Goal: Complete application form

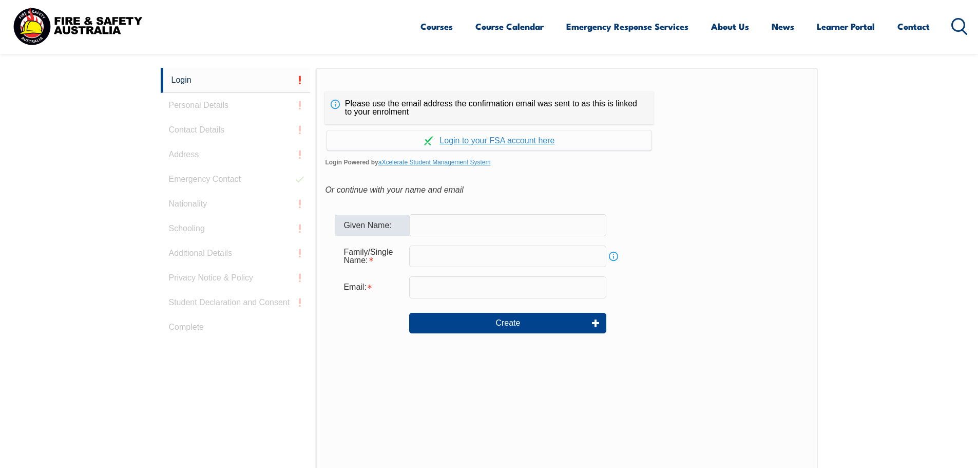
click at [461, 219] on input "text" at bounding box center [507, 225] width 197 height 22
type input "[PERSON_NAME]"
click at [421, 260] on input "text" at bounding box center [507, 257] width 197 height 22
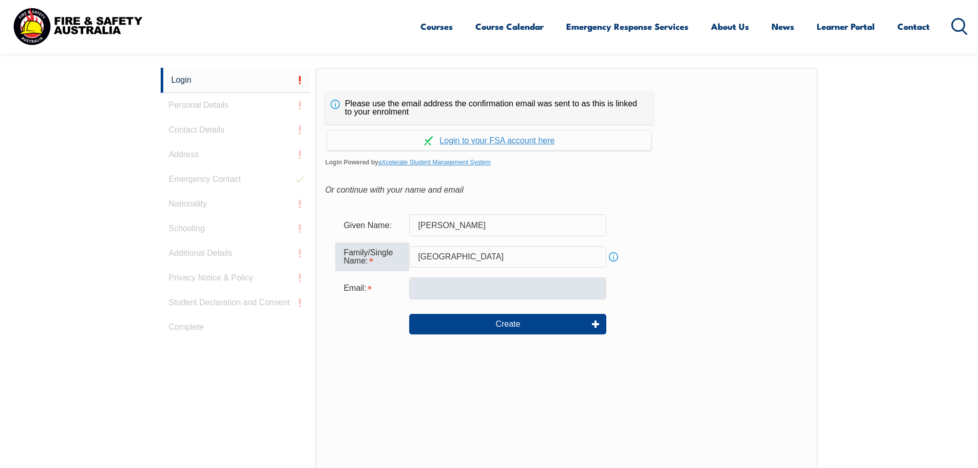
type input "[GEOGRAPHIC_DATA]"
click at [434, 291] on input "email" at bounding box center [507, 288] width 197 height 22
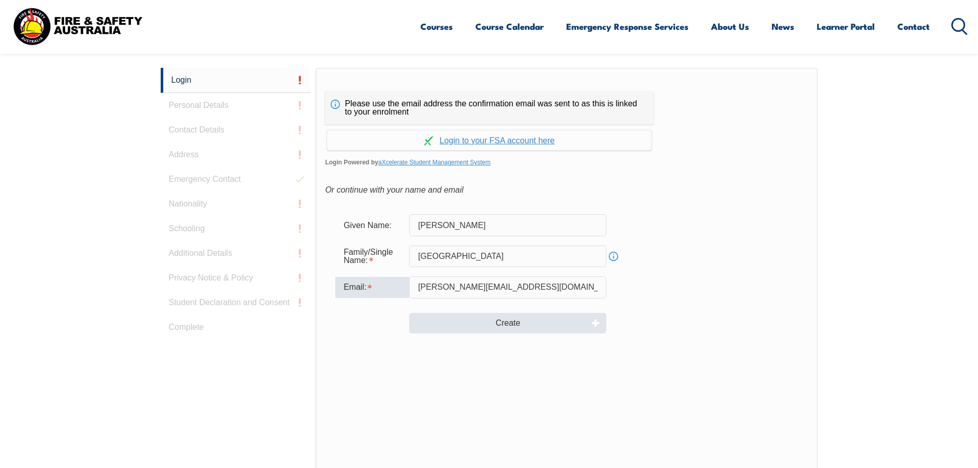
type input "[PERSON_NAME][EMAIL_ADDRESS][DOMAIN_NAME]"
click at [493, 317] on button "Create" at bounding box center [507, 323] width 197 height 21
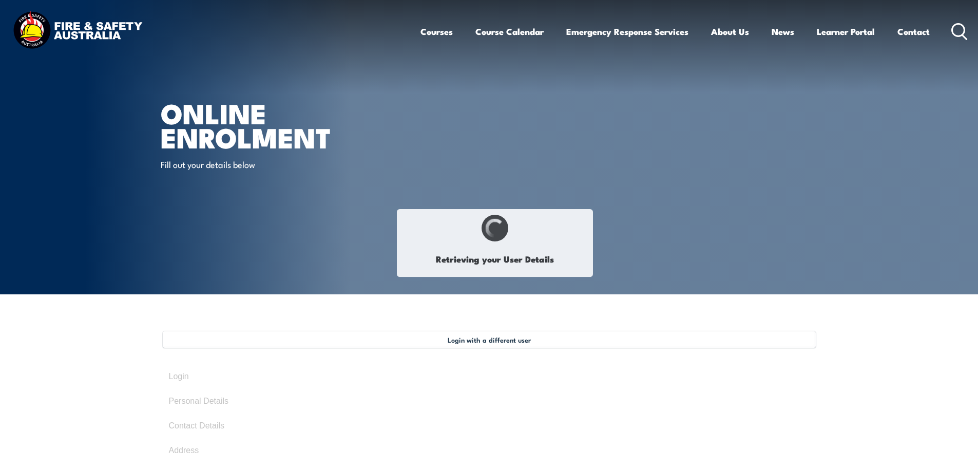
type input "[PERSON_NAME]"
type input "[GEOGRAPHIC_DATA]"
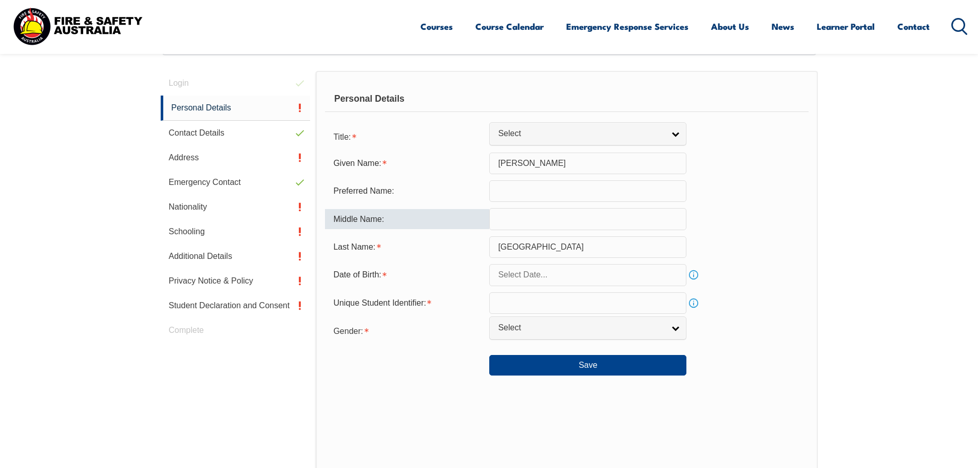
scroll to position [303, 0]
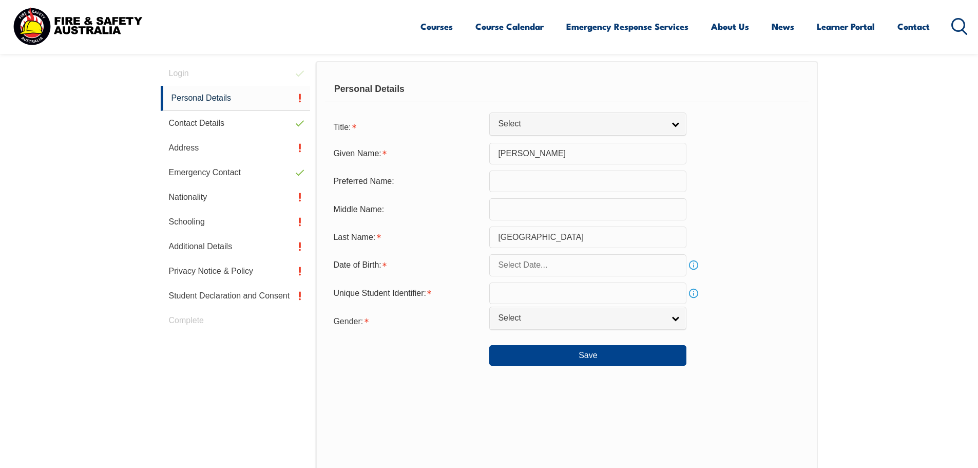
click at [607, 265] on input "text" at bounding box center [588, 265] width 197 height 22
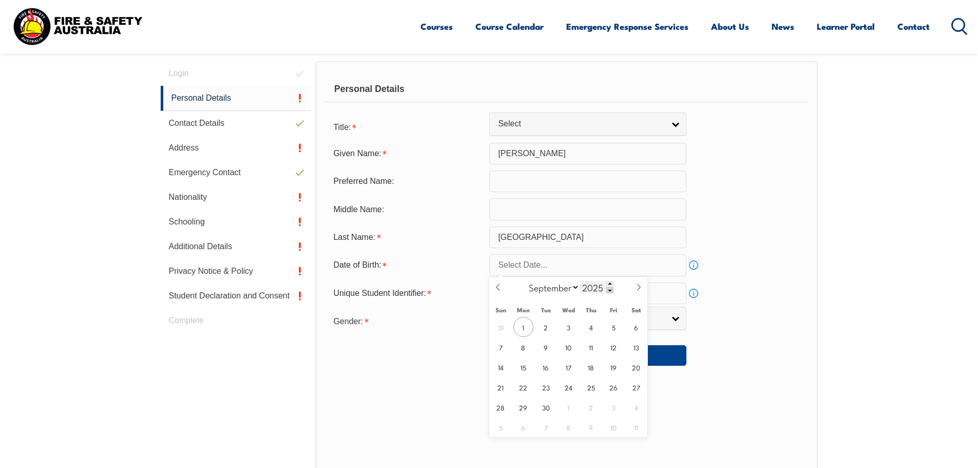
click at [610, 290] on span at bounding box center [610, 290] width 7 height 6
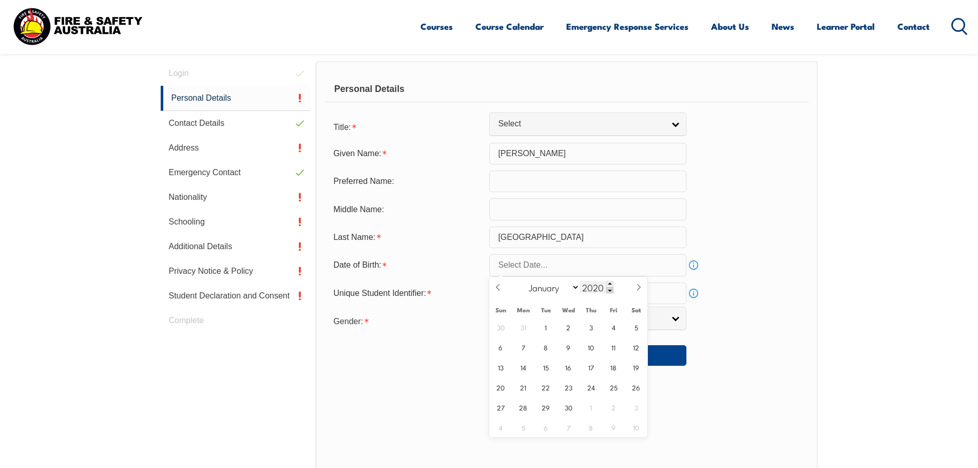
click at [610, 290] on span at bounding box center [610, 290] width 7 height 6
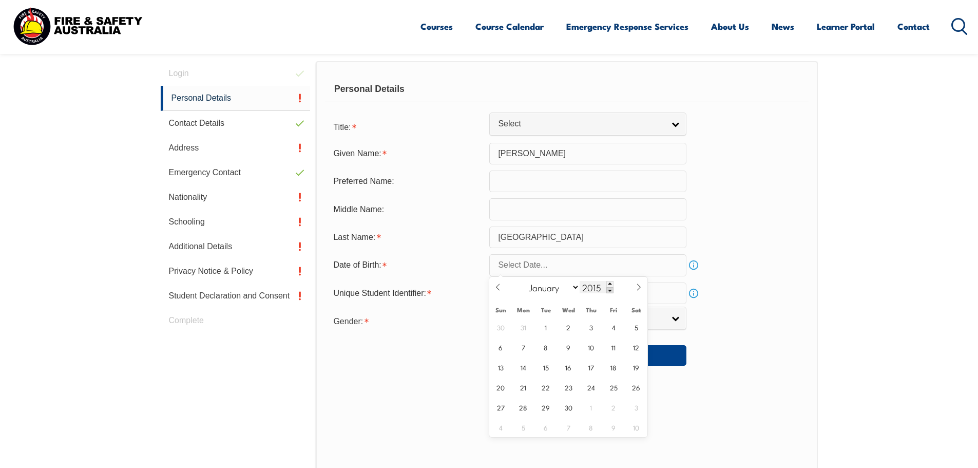
click at [610, 290] on span at bounding box center [610, 290] width 7 height 6
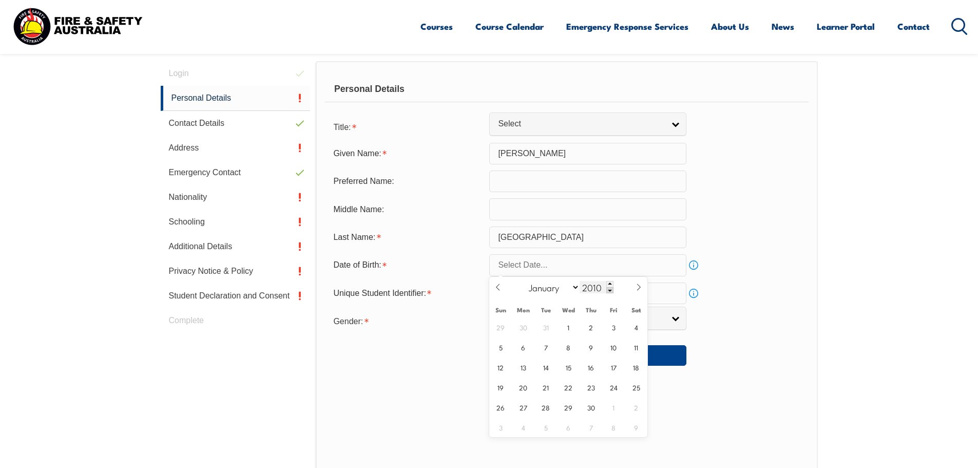
click at [610, 290] on span at bounding box center [610, 290] width 7 height 6
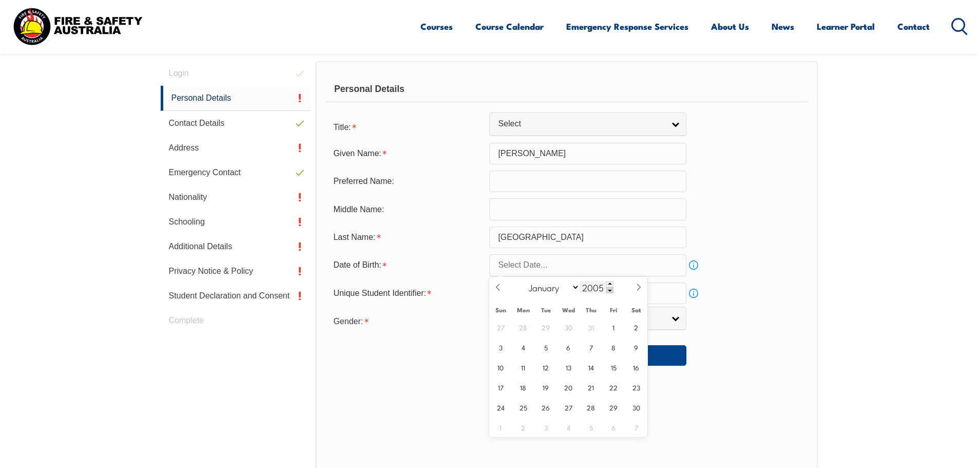
click at [610, 290] on span at bounding box center [610, 290] width 7 height 6
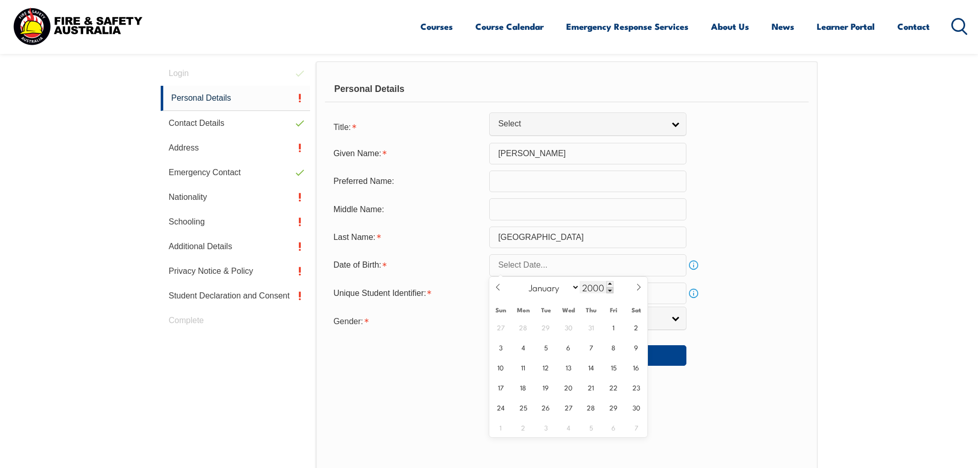
click at [610, 290] on span at bounding box center [610, 290] width 7 height 6
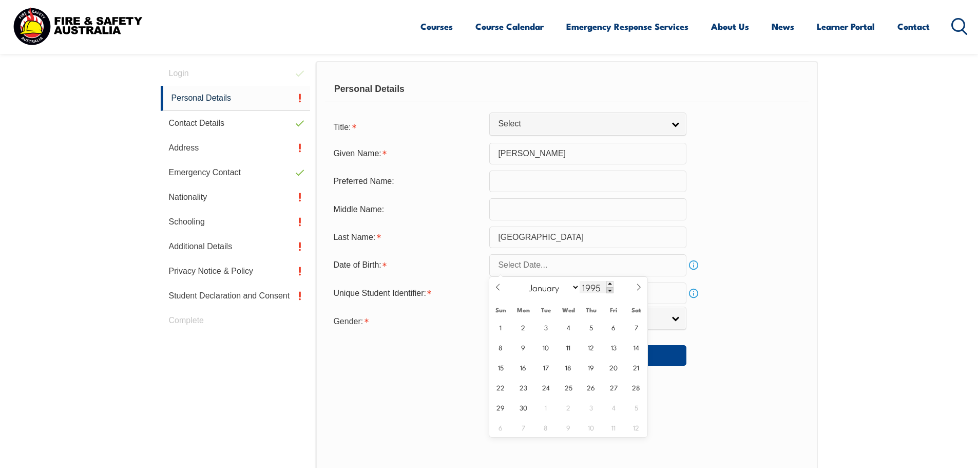
click at [610, 290] on span at bounding box center [610, 290] width 7 height 6
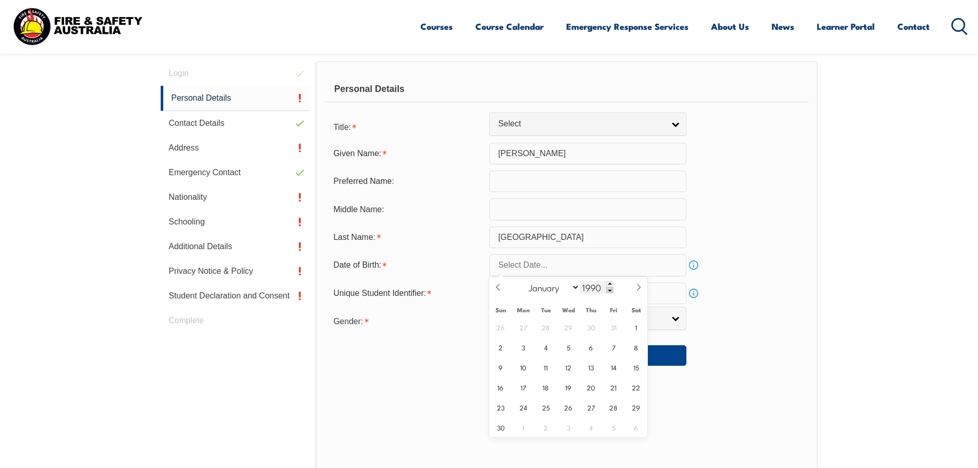
click at [610, 290] on span at bounding box center [610, 290] width 7 height 6
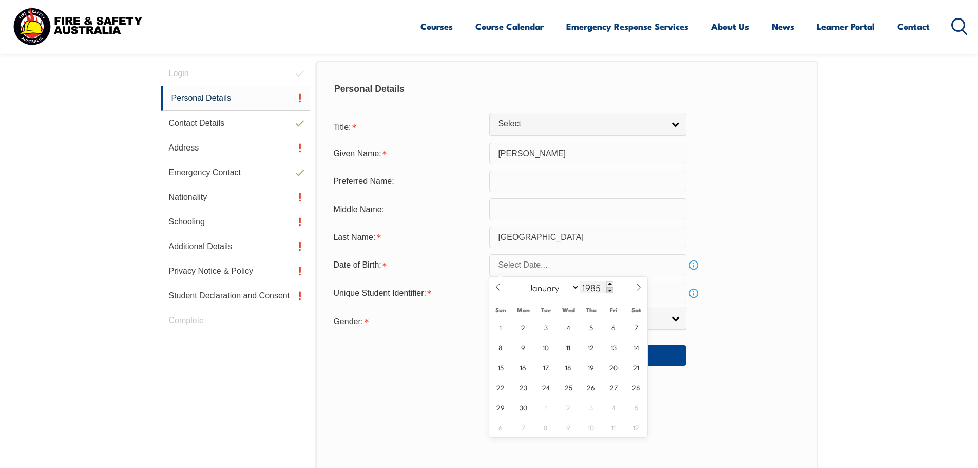
click at [610, 290] on span at bounding box center [610, 290] width 7 height 6
click at [610, 289] on span at bounding box center [610, 290] width 7 height 6
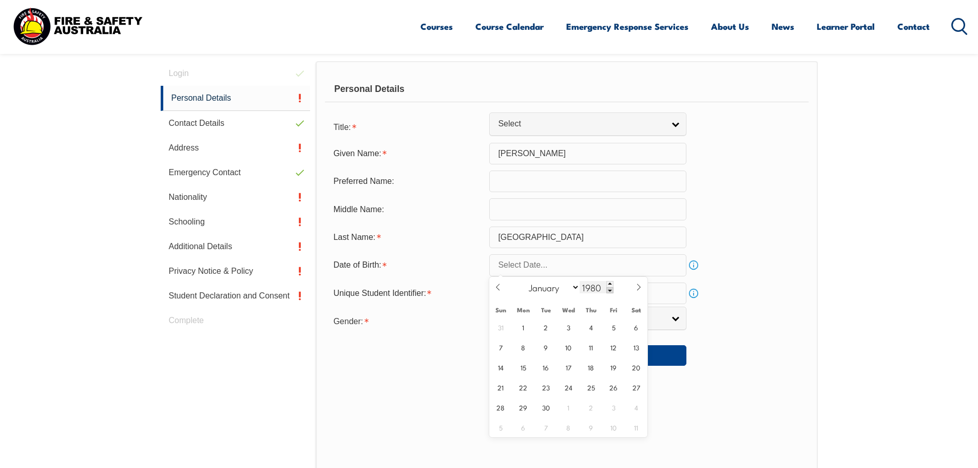
click at [610, 289] on span at bounding box center [610, 290] width 7 height 6
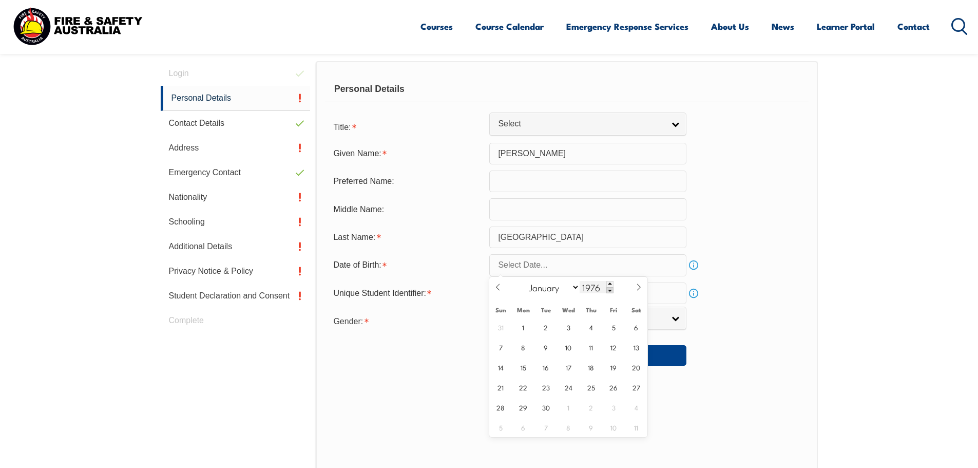
type input "1975"
click at [638, 287] on icon at bounding box center [638, 287] width 7 height 7
select select "9"
click at [634, 329] on span "4" at bounding box center [637, 327] width 20 height 20
type input "[DATE]"
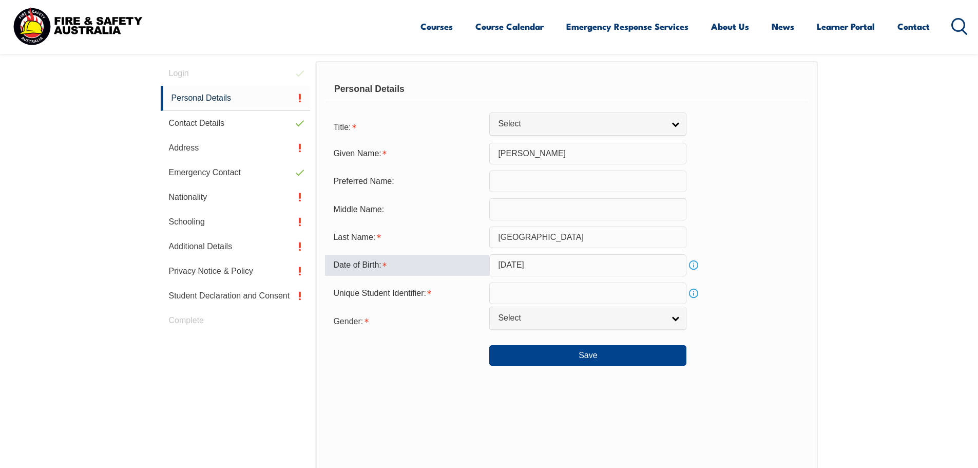
click at [535, 292] on input "text" at bounding box center [588, 294] width 197 height 22
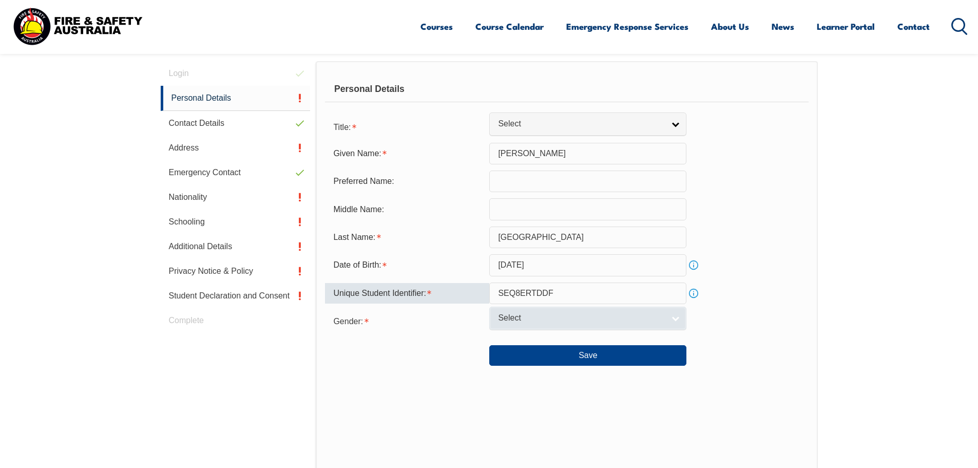
type input "SEQ8ERTDDF"
click at [550, 319] on span "Select" at bounding box center [581, 318] width 166 height 11
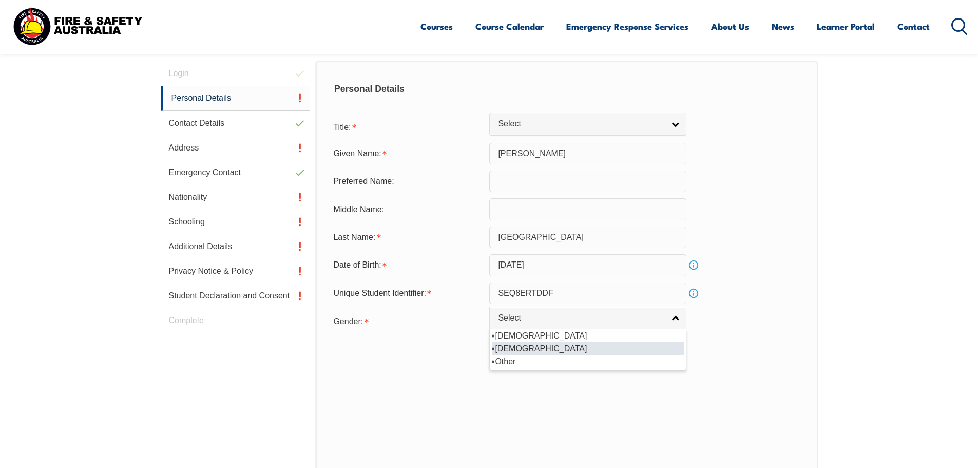
click at [516, 352] on li "[DEMOGRAPHIC_DATA]" at bounding box center [588, 348] width 192 height 13
select select "F"
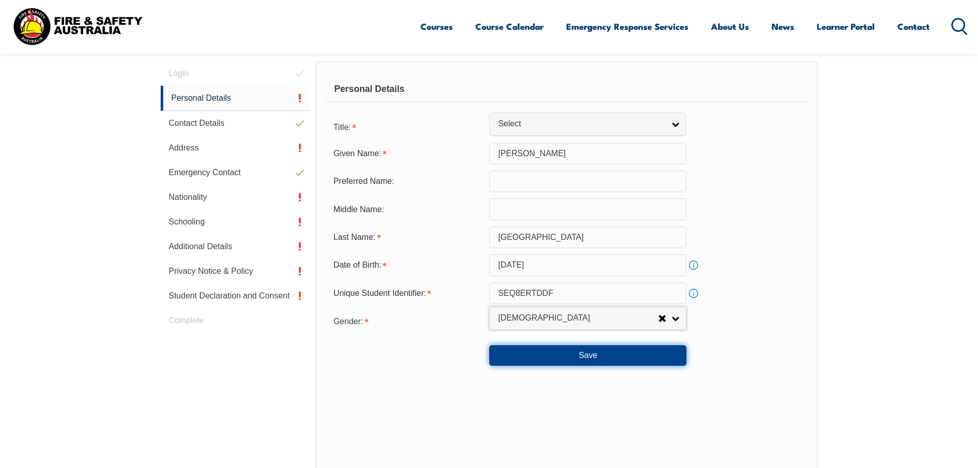
click at [595, 359] on button "Save" at bounding box center [588, 355] width 197 height 21
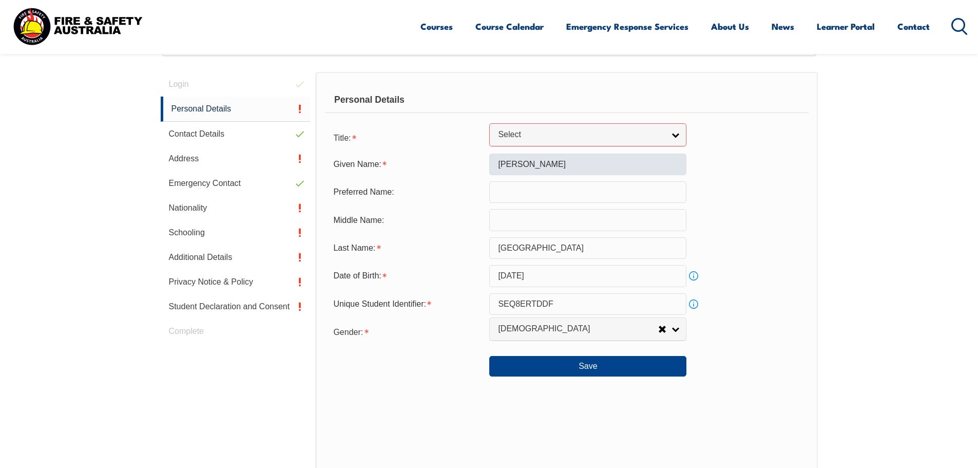
scroll to position [209, 0]
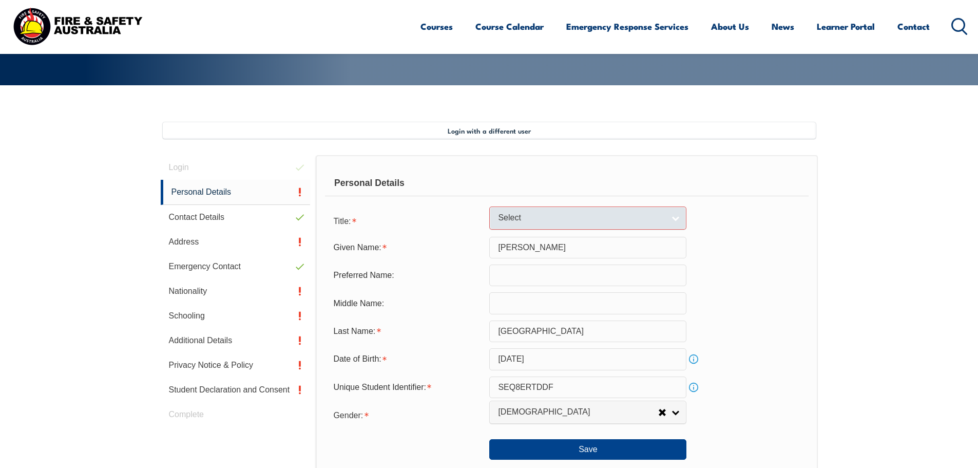
click at [657, 218] on span "Select" at bounding box center [581, 218] width 166 height 11
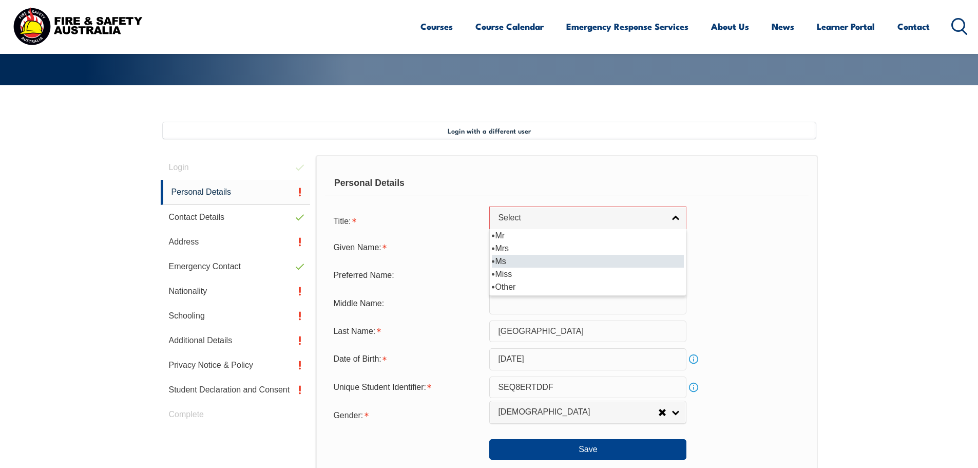
click at [504, 260] on li "Ms" at bounding box center [588, 261] width 192 height 13
select select "Ms"
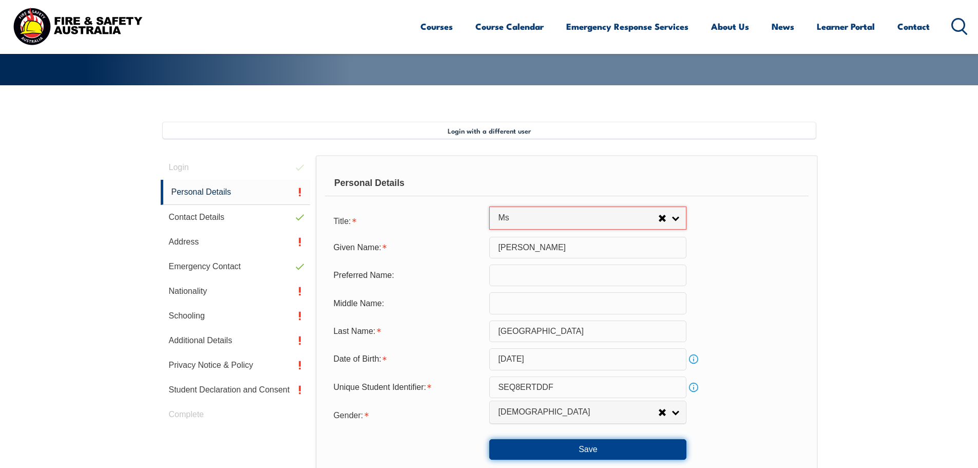
click at [549, 452] on button "Save" at bounding box center [588, 449] width 197 height 21
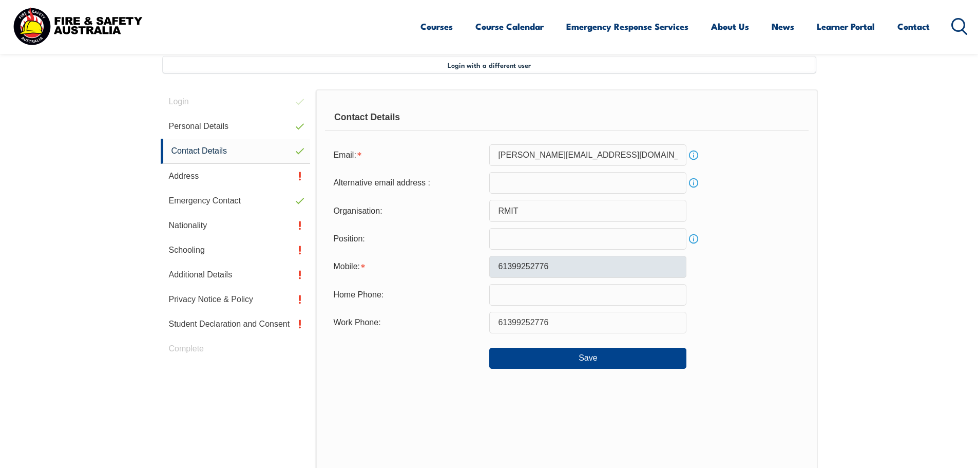
scroll to position [280, 0]
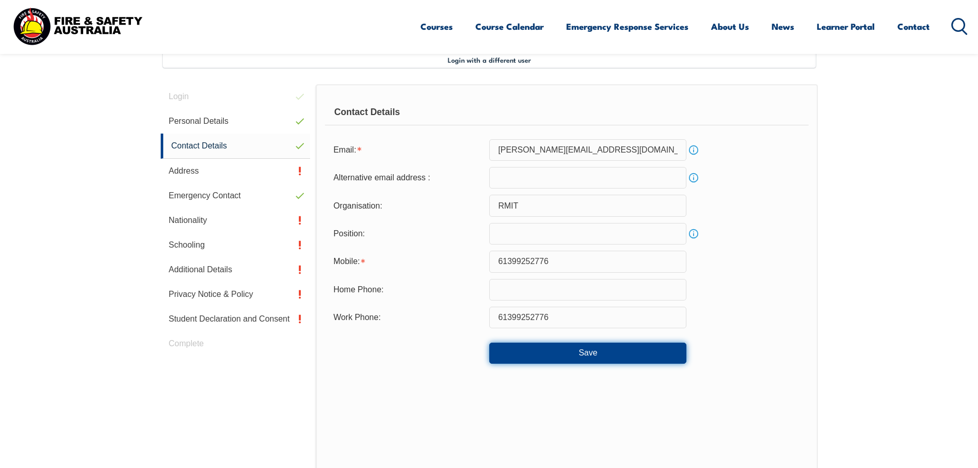
click at [577, 350] on button "Save" at bounding box center [588, 353] width 197 height 21
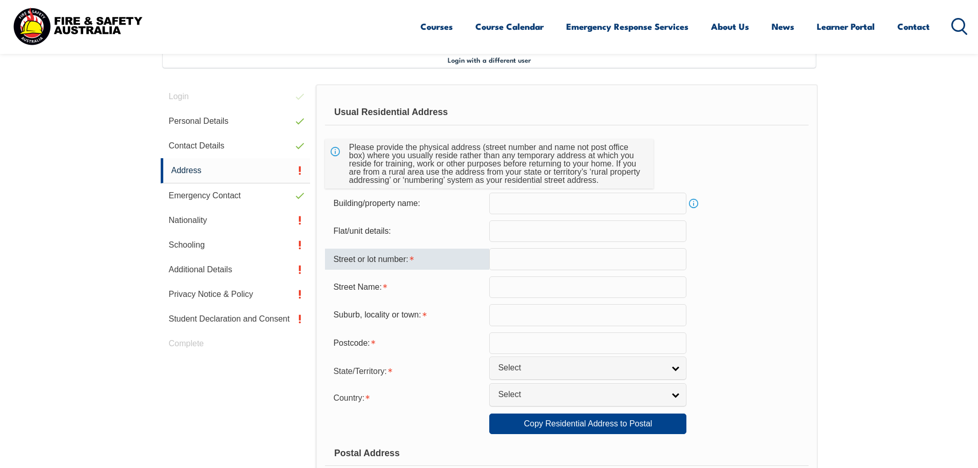
click at [507, 265] on input "text" at bounding box center [588, 259] width 197 height 22
type input "15"
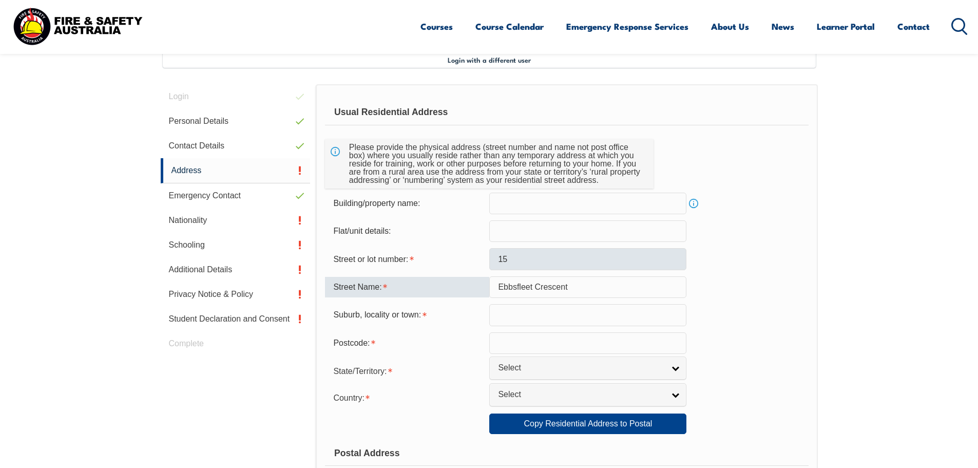
type input "Ebbsfleet Crescent"
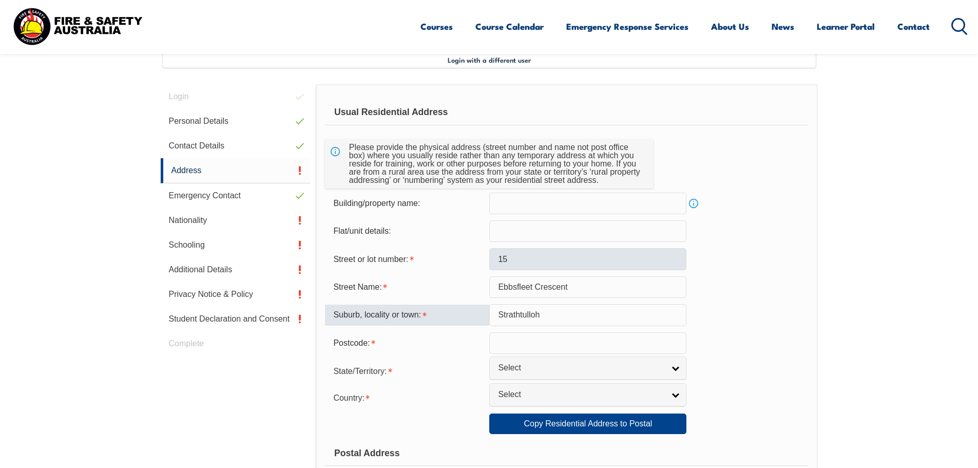
type input "Strathtulloh"
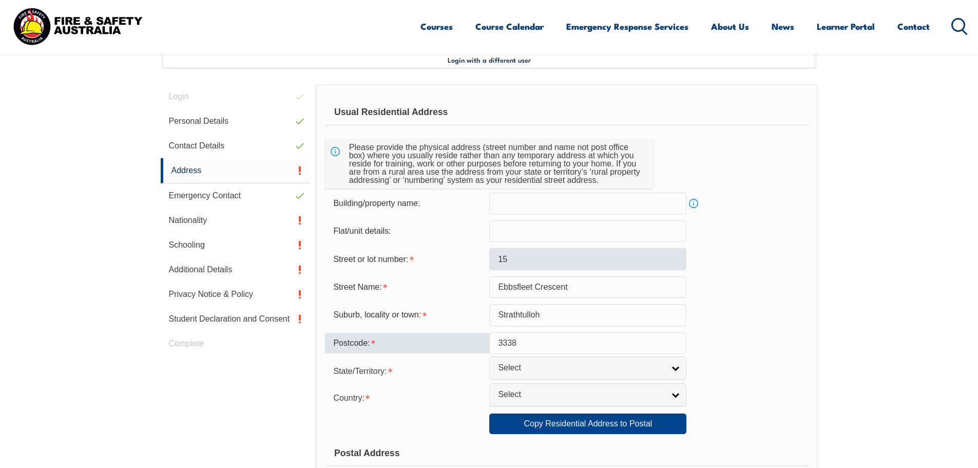
type input "3338"
type input "v"
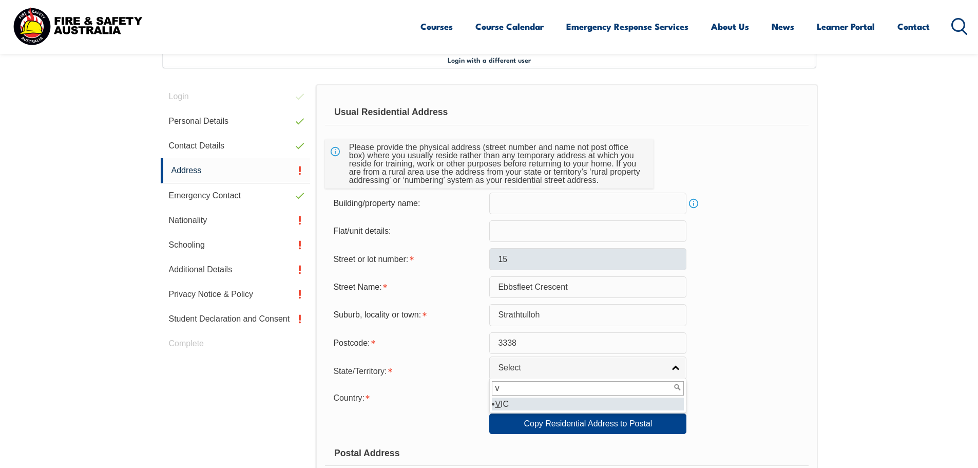
select select "VIC"
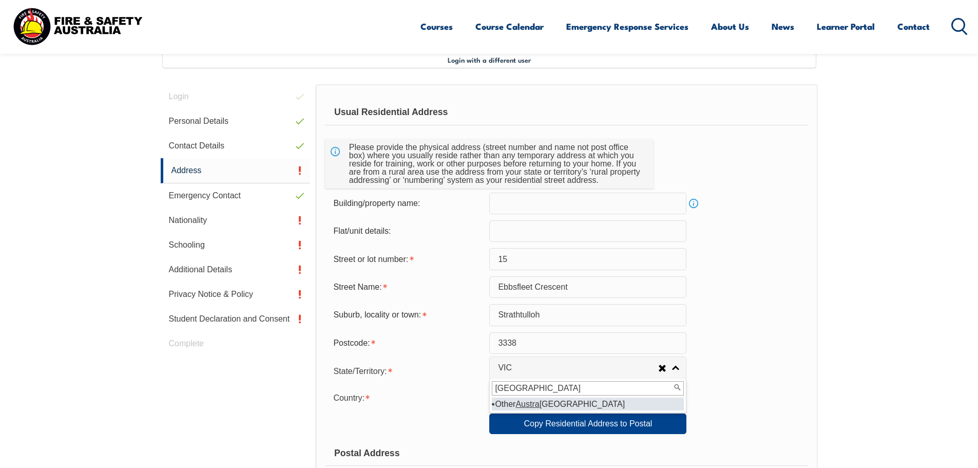
type input "[GEOGRAPHIC_DATA]"
select select "OTH"
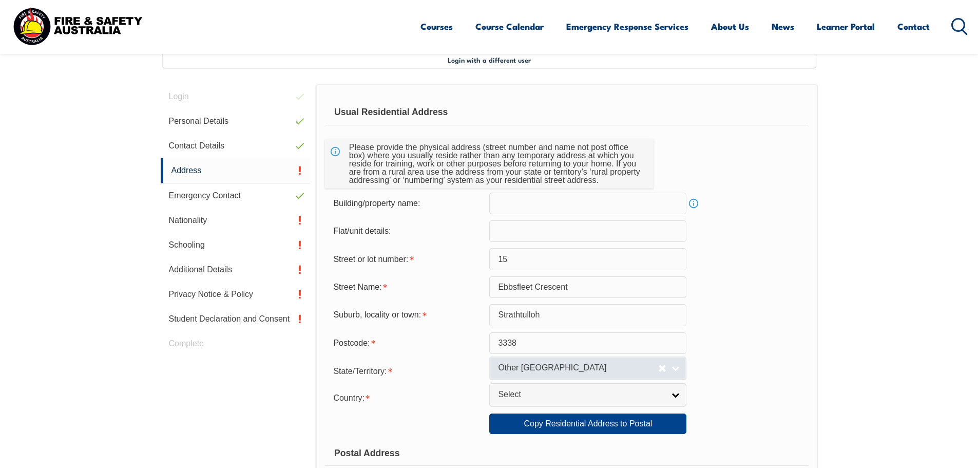
click at [592, 371] on span "Other [GEOGRAPHIC_DATA]" at bounding box center [578, 368] width 160 height 11
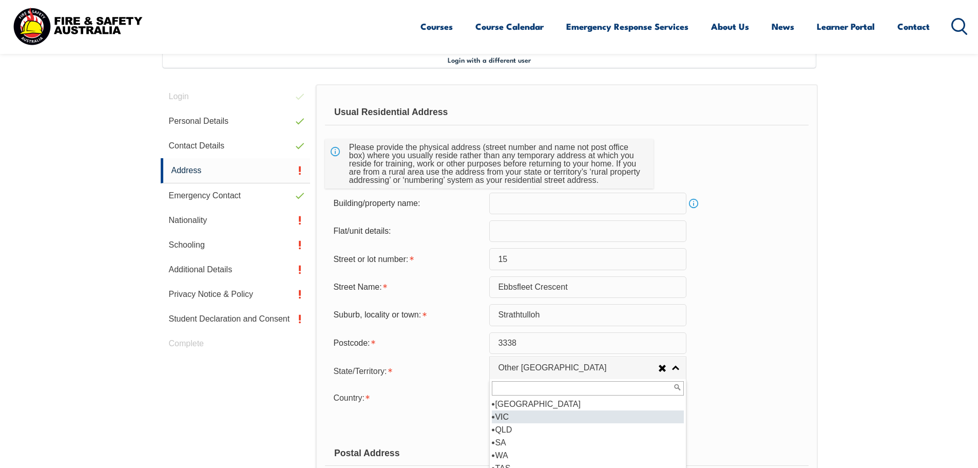
click at [509, 419] on li "VIC" at bounding box center [588, 416] width 192 height 13
select select "VIC"
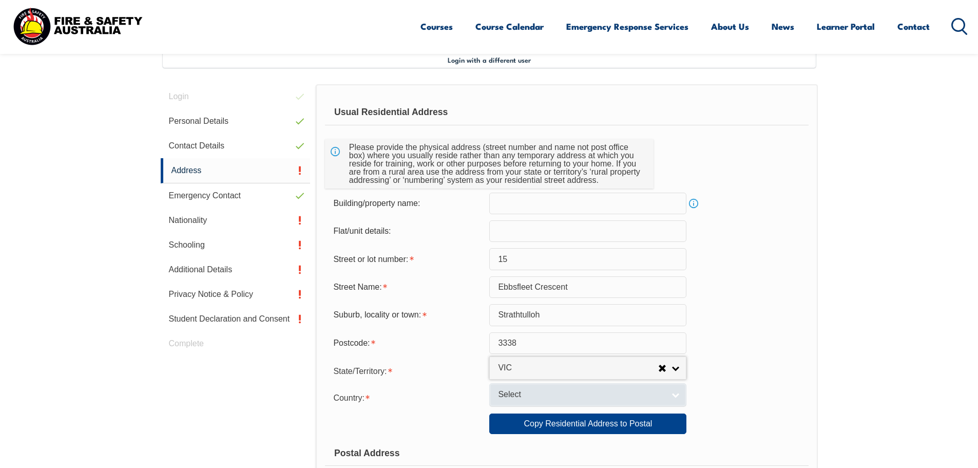
click at [589, 402] on link "Select" at bounding box center [588, 394] width 197 height 23
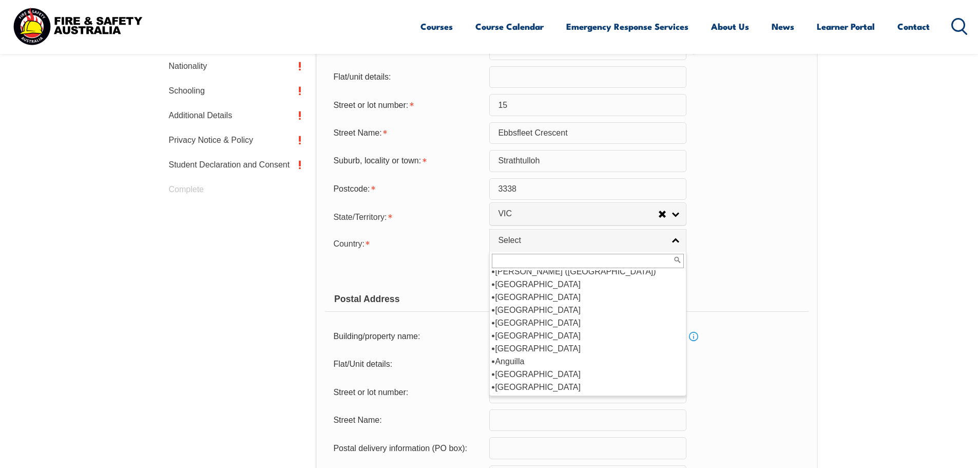
scroll to position [159, 0]
click at [514, 281] on li "[GEOGRAPHIC_DATA]" at bounding box center [588, 284] width 192 height 13
select select "1101"
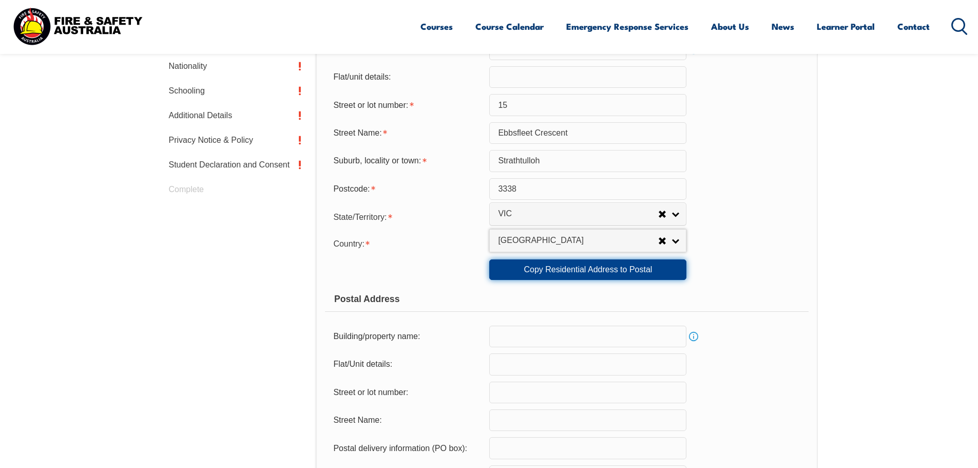
click at [579, 271] on link "Copy Residential Address to Postal" at bounding box center [588, 269] width 197 height 21
type input "15"
type input "Ebbsfleet Crescent"
type input "Strathtulloh"
select select "VIC"
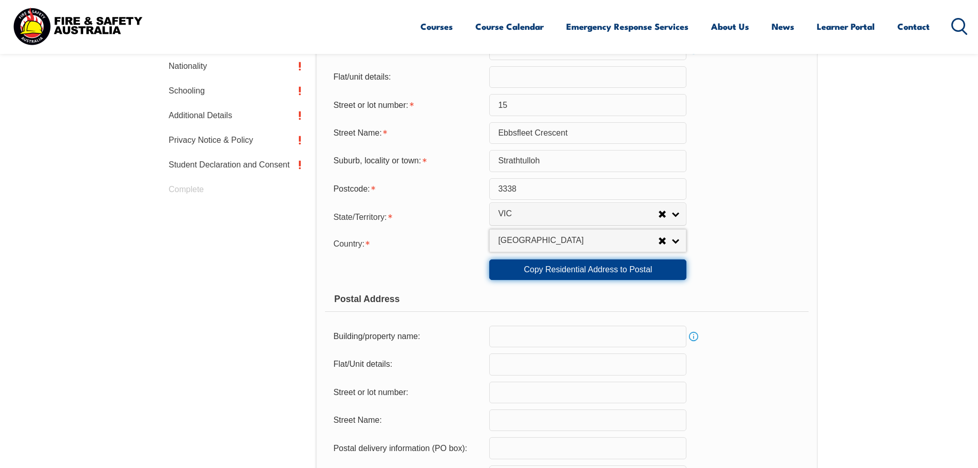
type input "3338"
select select "1101"
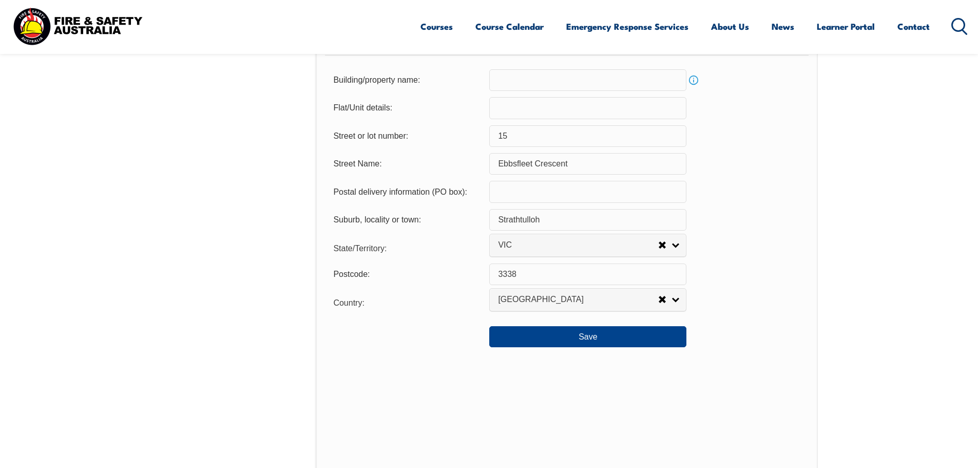
scroll to position [691, 0]
click at [615, 336] on button "Save" at bounding box center [588, 336] width 197 height 21
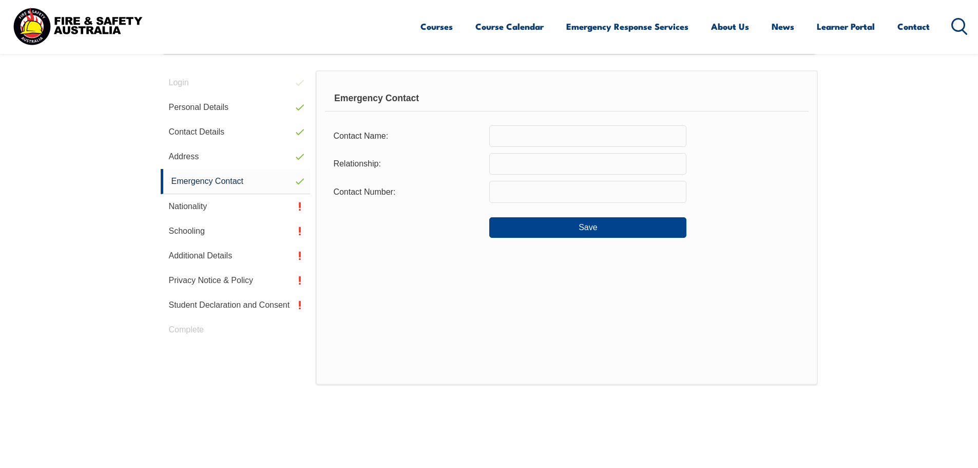
scroll to position [280, 0]
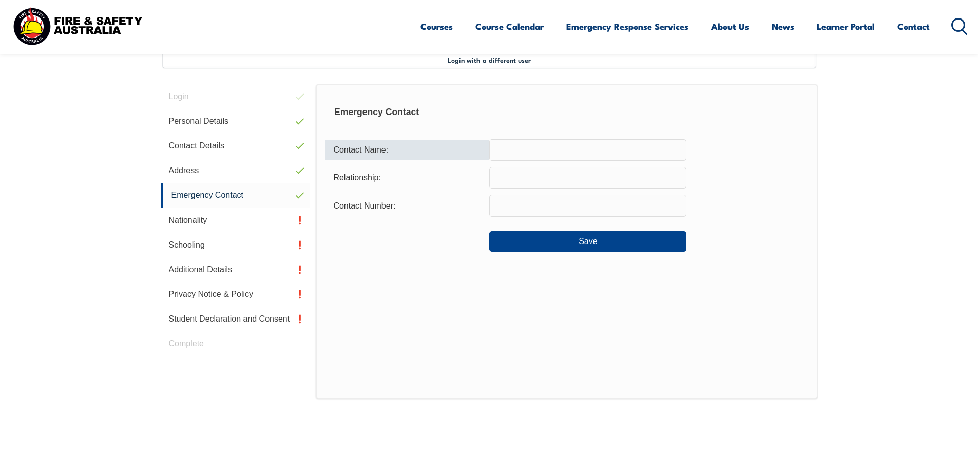
click at [515, 155] on input "text" at bounding box center [588, 150] width 197 height 22
type input "[PERSON_NAME]"
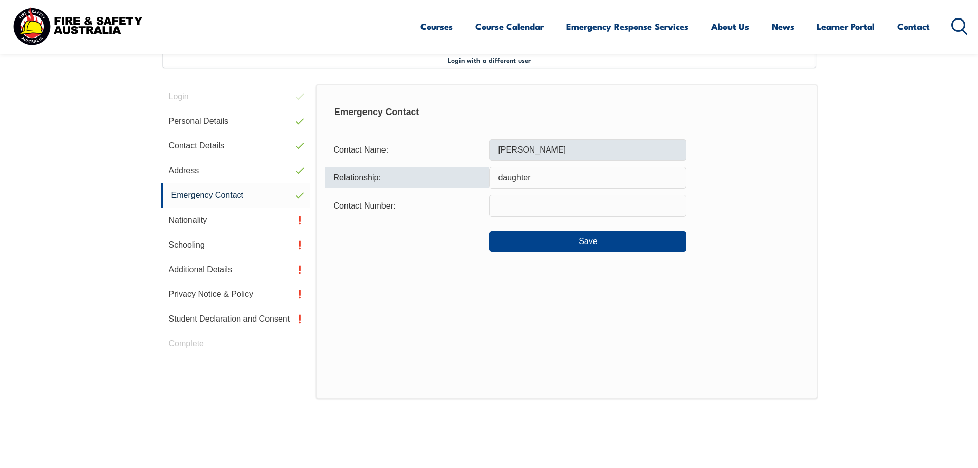
type input "daughter"
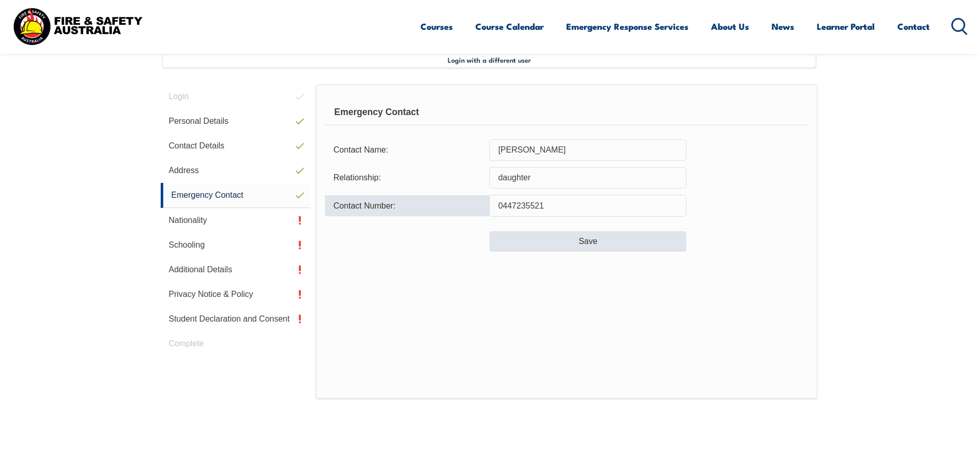
type input "0447235521"
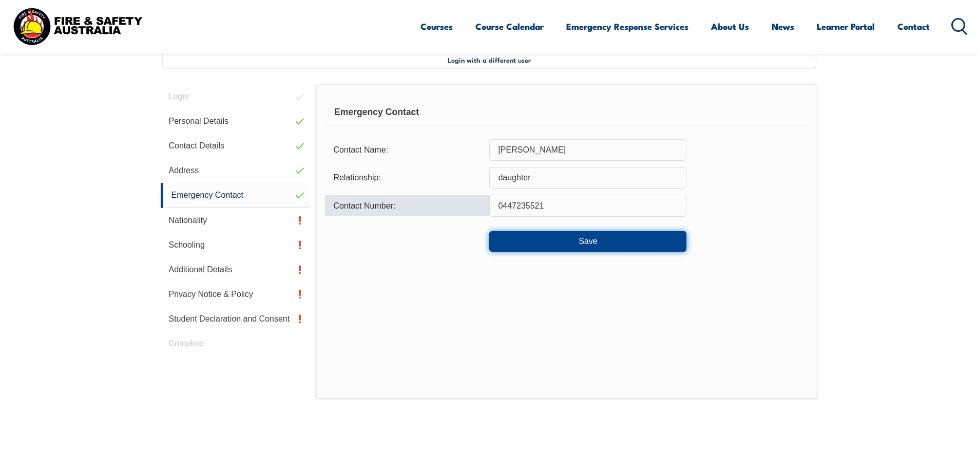
click at [572, 237] on button "Save" at bounding box center [588, 241] width 197 height 21
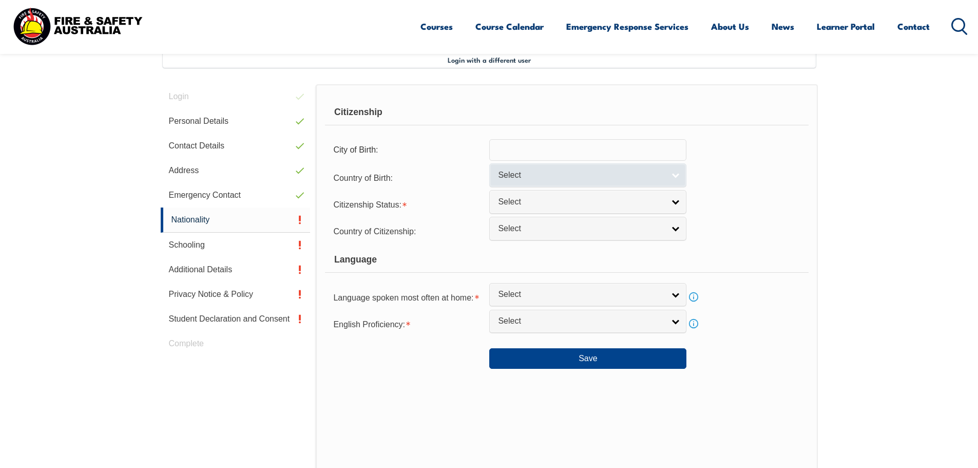
click at [610, 179] on span "Select" at bounding box center [581, 175] width 166 height 11
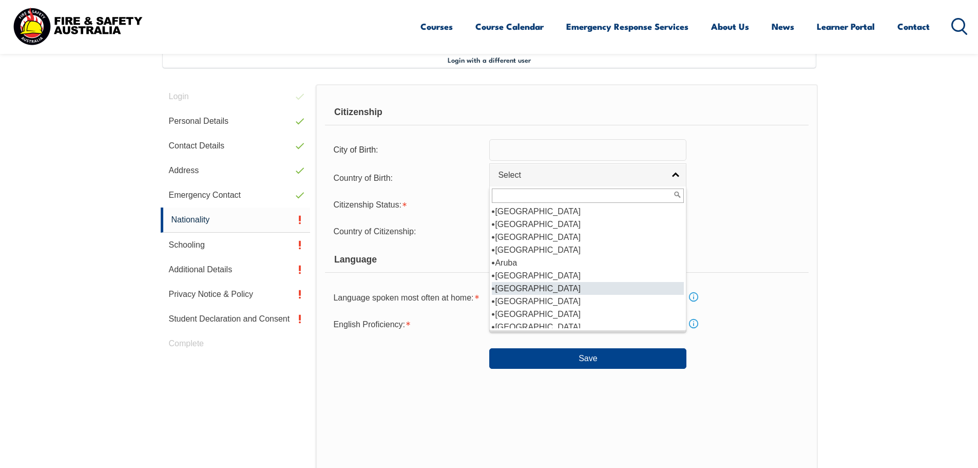
scroll to position [108, 0]
click at [507, 272] on li "[GEOGRAPHIC_DATA]" at bounding box center [588, 270] width 192 height 13
select select "1101"
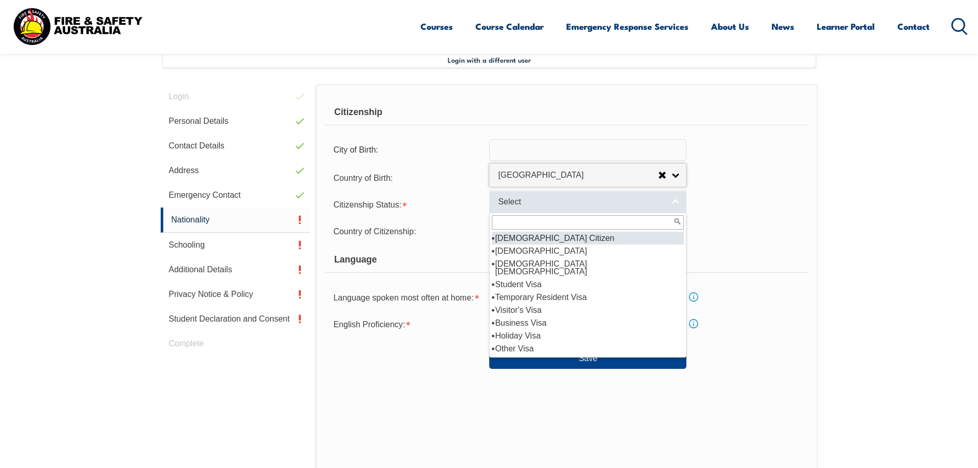
click at [589, 200] on span "Select" at bounding box center [581, 202] width 166 height 11
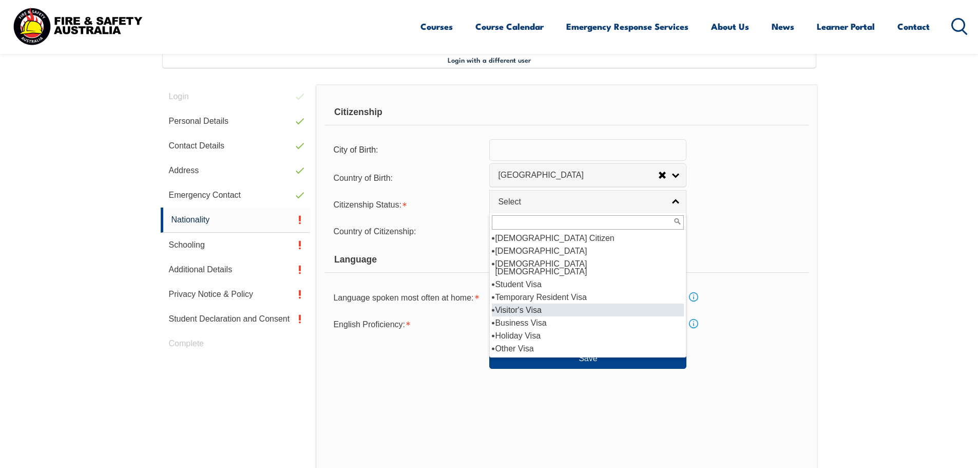
scroll to position [18, 0]
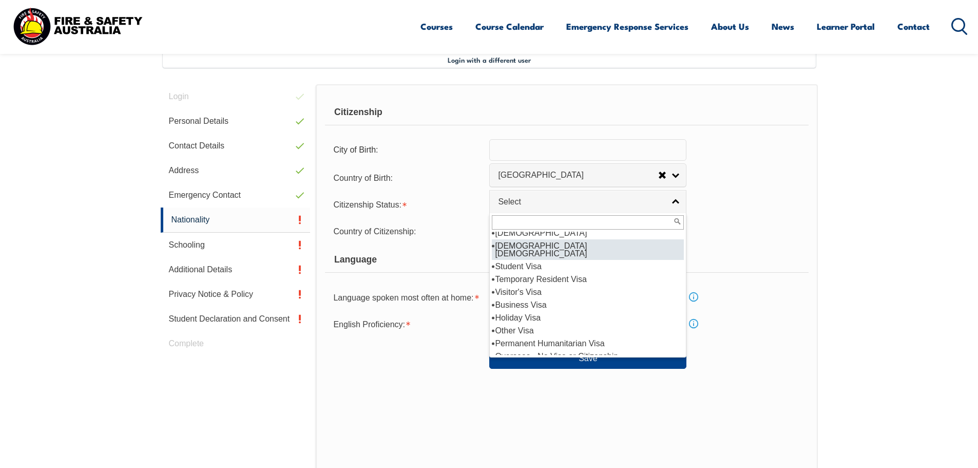
click at [588, 244] on li "[DEMOGRAPHIC_DATA] [DEMOGRAPHIC_DATA]" at bounding box center [588, 249] width 192 height 21
select select "3"
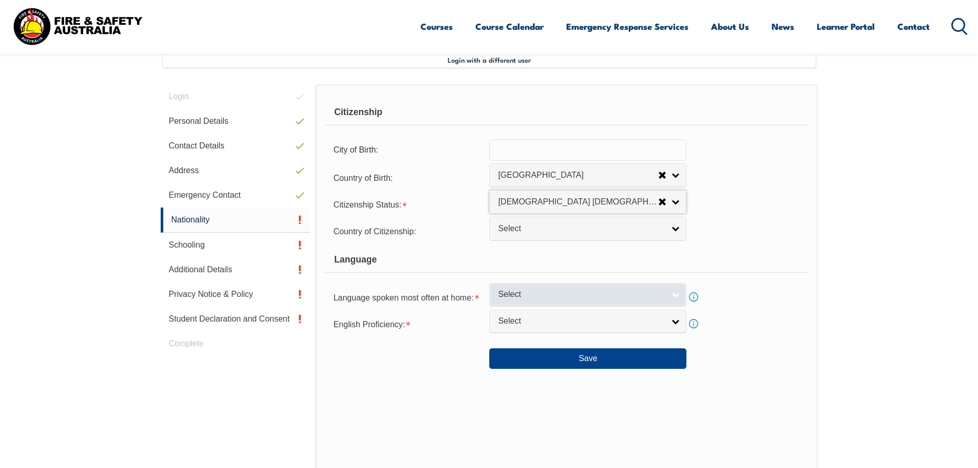
click at [568, 296] on span "Select" at bounding box center [581, 294] width 166 height 11
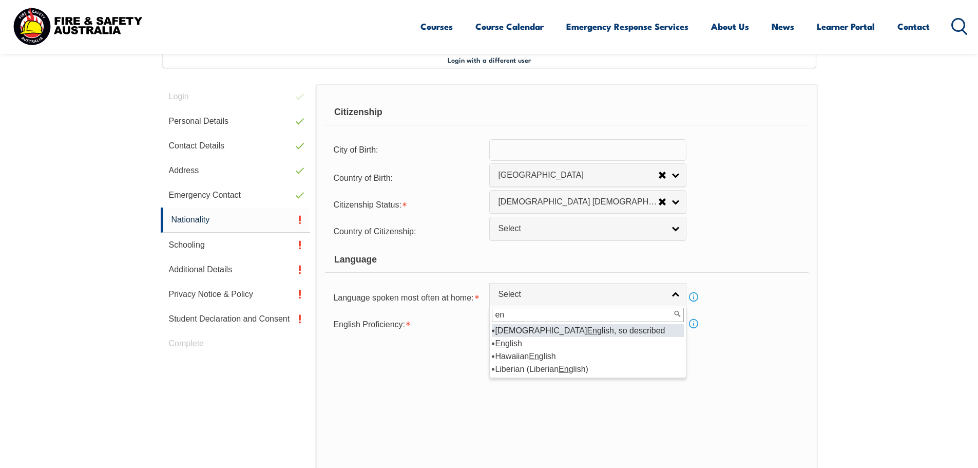
scroll to position [0, 0]
type input "engl"
click at [509, 343] on em "Engl" at bounding box center [503, 343] width 16 height 9
select select "1201"
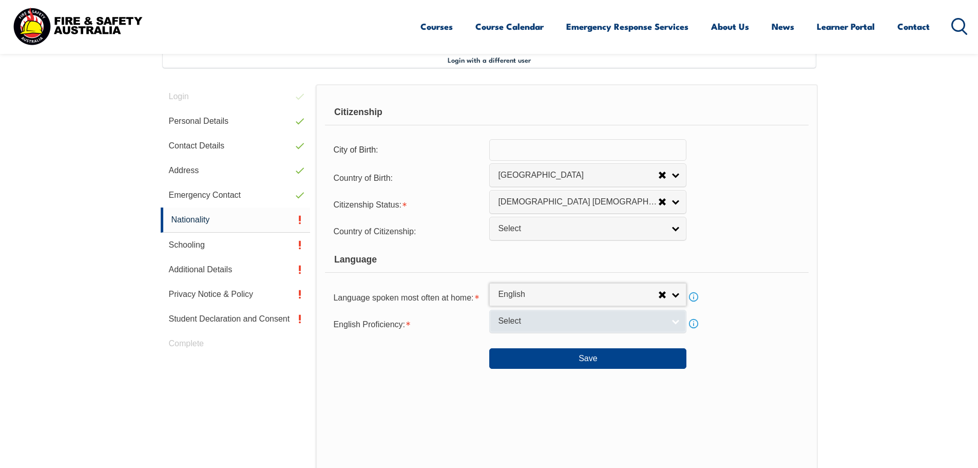
click at [560, 323] on span "Select" at bounding box center [581, 321] width 166 height 11
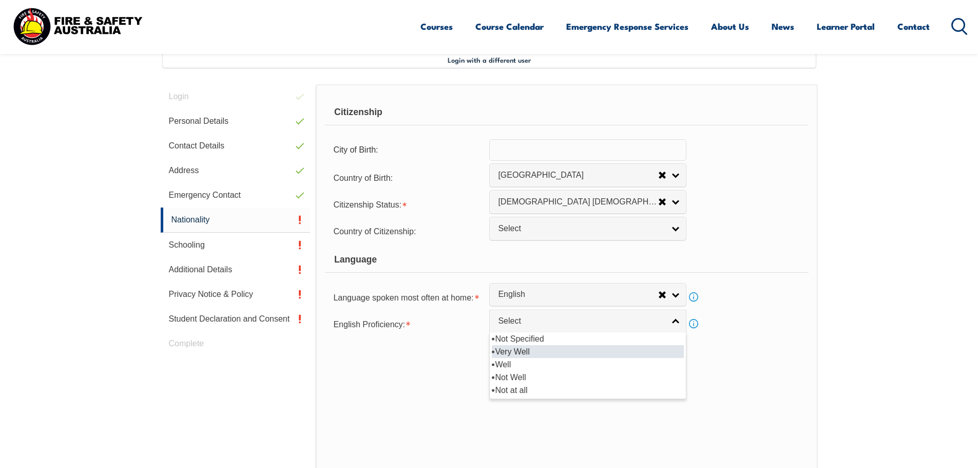
click at [531, 348] on li "Very Well" at bounding box center [588, 351] width 192 height 13
select select "1"
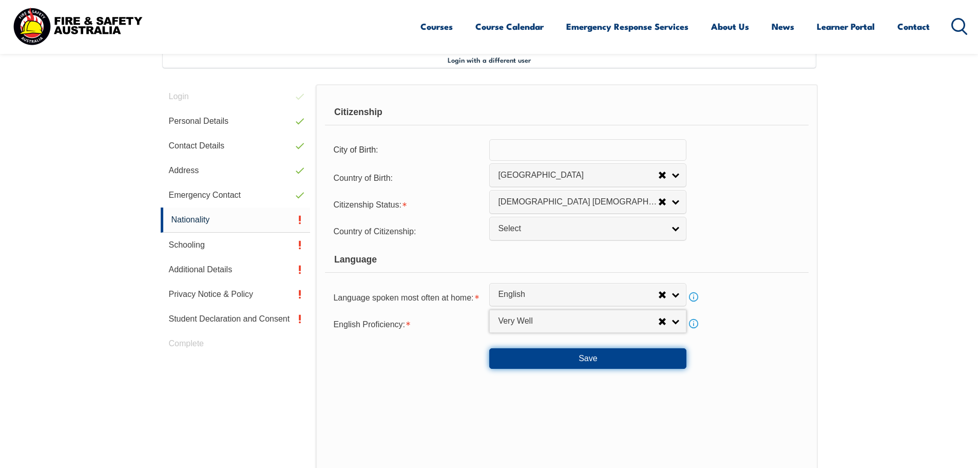
click at [604, 362] on button "Save" at bounding box center [588, 358] width 197 height 21
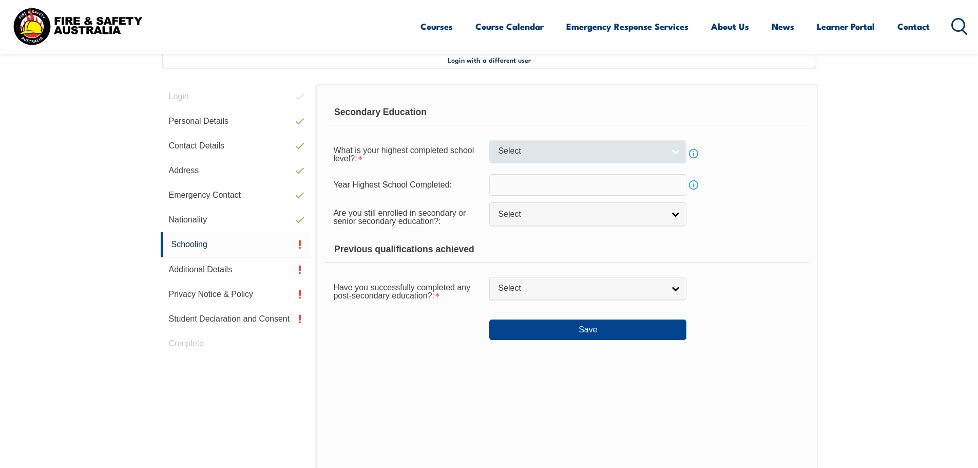
click at [644, 151] on span "Select" at bounding box center [581, 151] width 166 height 11
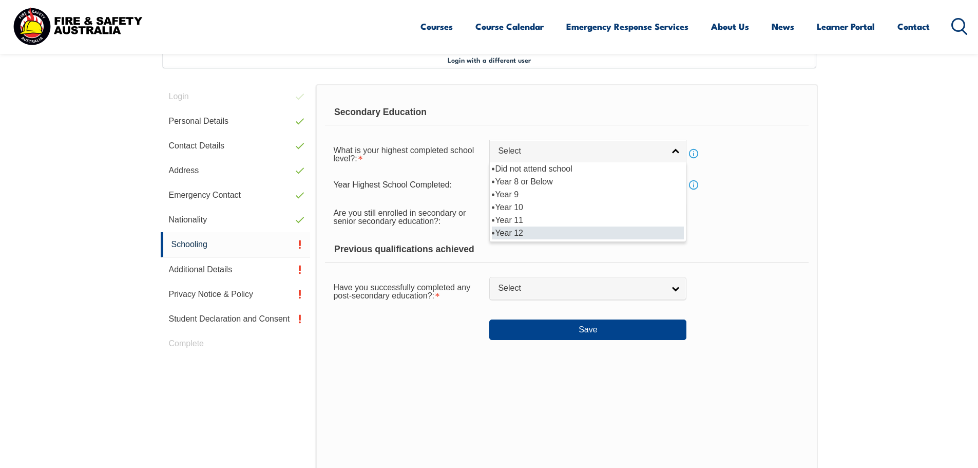
click at [530, 228] on li "Year 12" at bounding box center [588, 233] width 192 height 13
select select "12"
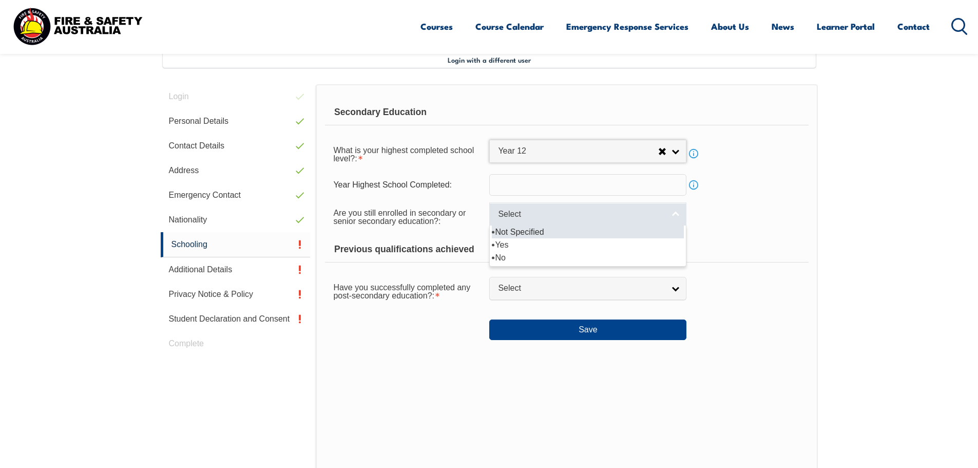
click at [568, 219] on span "Select" at bounding box center [581, 214] width 166 height 11
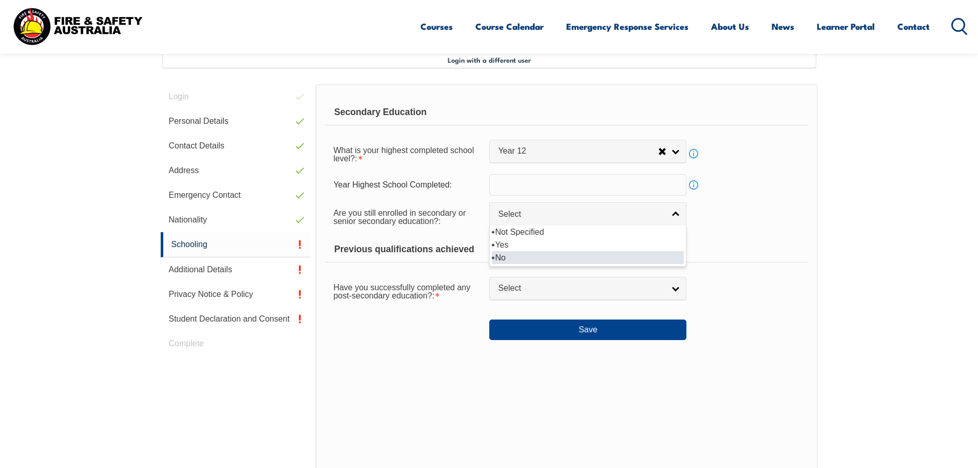
click at [509, 259] on li "No" at bounding box center [588, 257] width 192 height 13
select select "false"
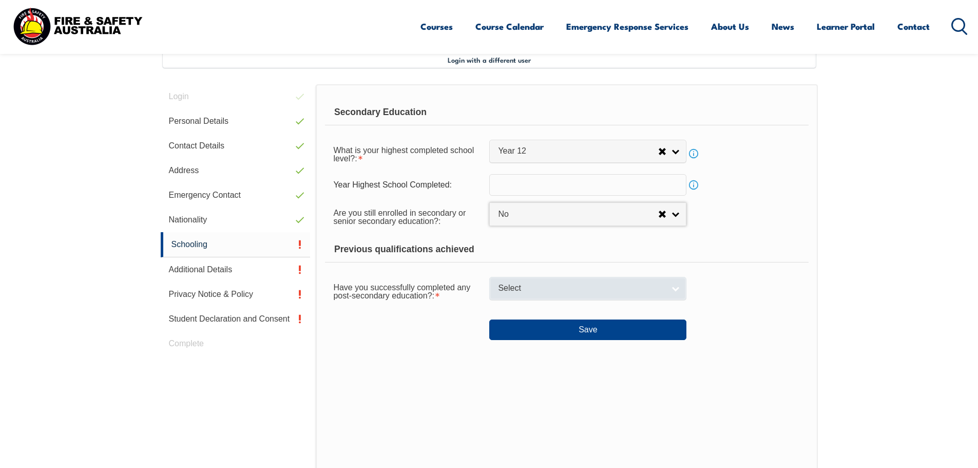
click at [557, 290] on span "Select" at bounding box center [581, 288] width 166 height 11
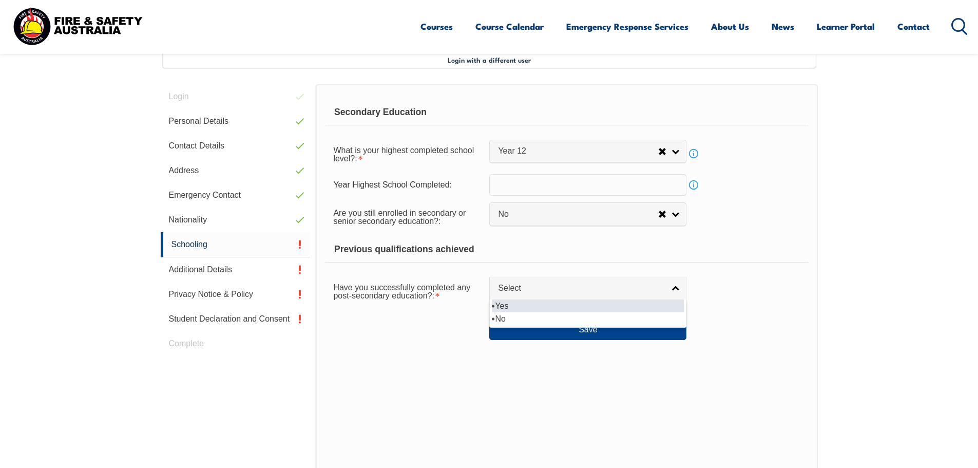
click at [520, 309] on li "Yes" at bounding box center [588, 305] width 192 height 13
select select "true"
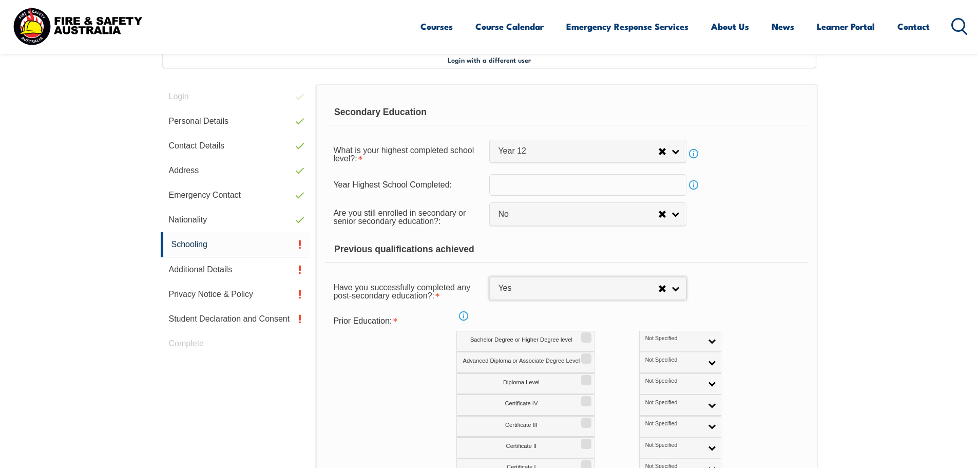
scroll to position [383, 0]
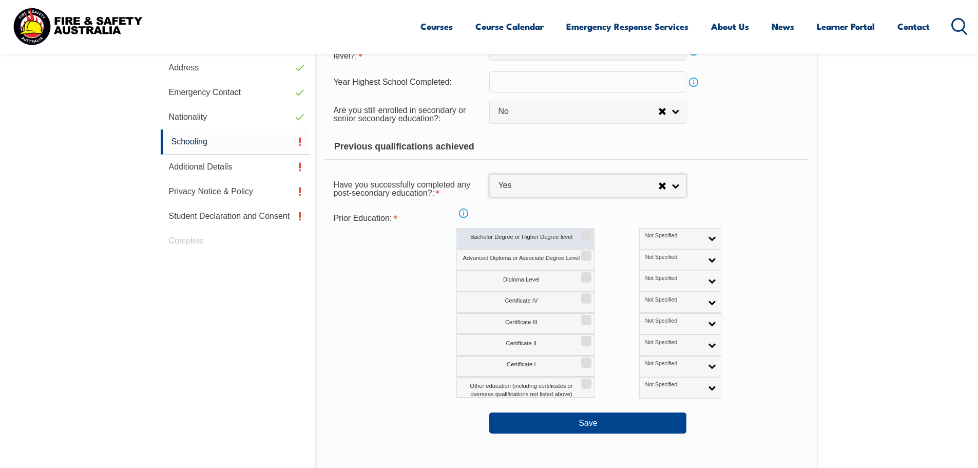
click at [585, 232] on input "Bachelor Degree or Higher Degree level" at bounding box center [585, 231] width 6 height 1
checkbox input "true"
click at [671, 236] on link "Not Specified" at bounding box center [680, 238] width 82 height 21
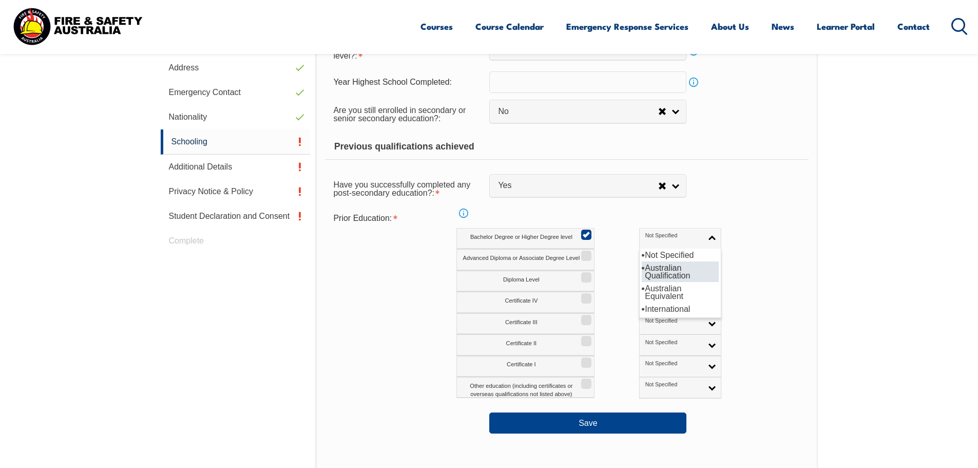
click at [645, 270] on li "Australian Qualification" at bounding box center [680, 271] width 77 height 21
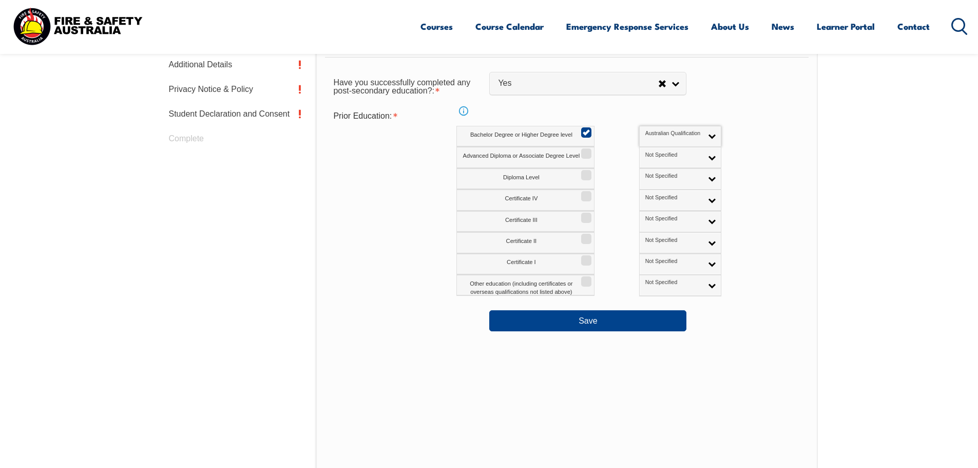
scroll to position [485, 0]
click at [598, 321] on button "Save" at bounding box center [588, 320] width 197 height 21
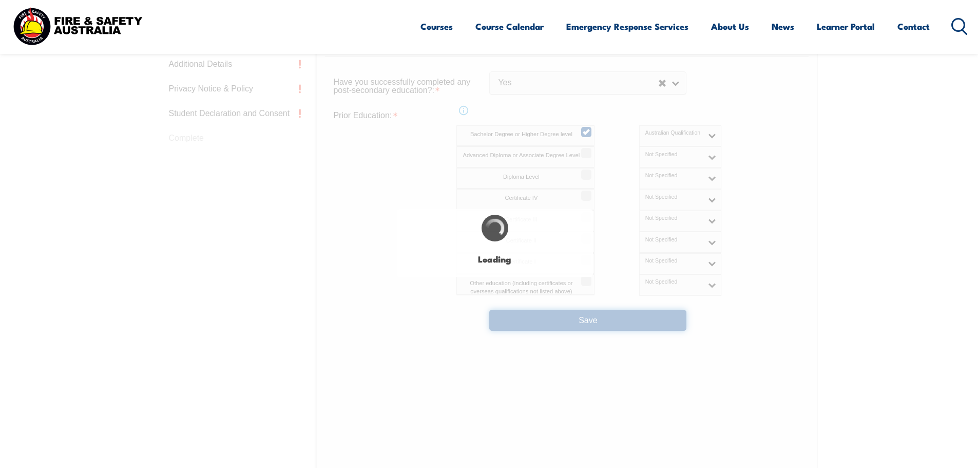
select select
select select "false"
select select "true"
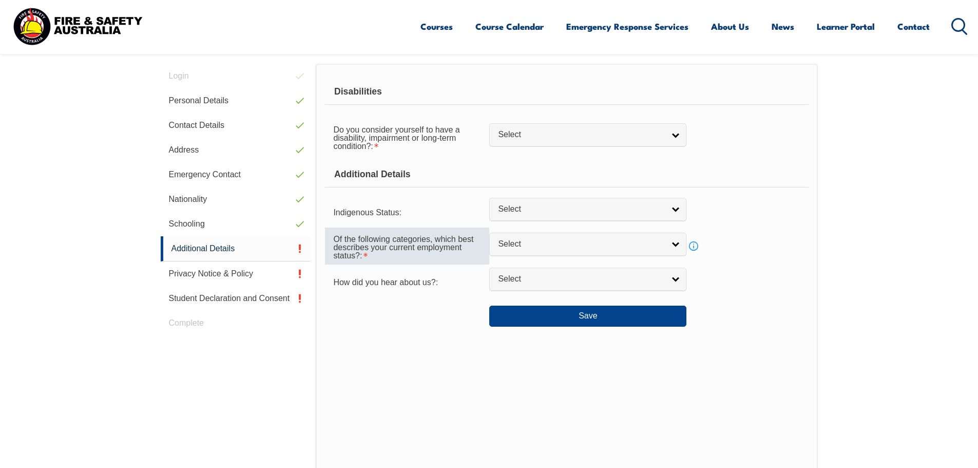
scroll to position [280, 0]
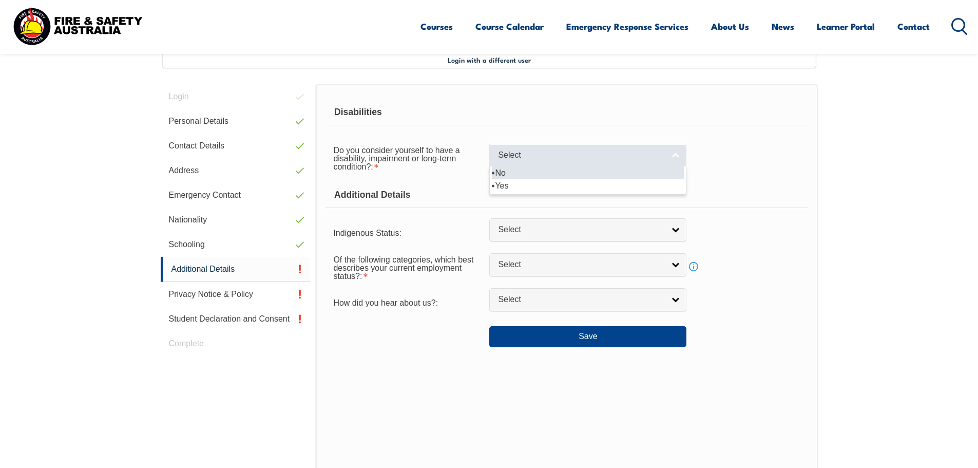
click at [669, 155] on link "Select" at bounding box center [588, 155] width 197 height 23
click at [516, 172] on li "No" at bounding box center [588, 172] width 192 height 13
select select "false"
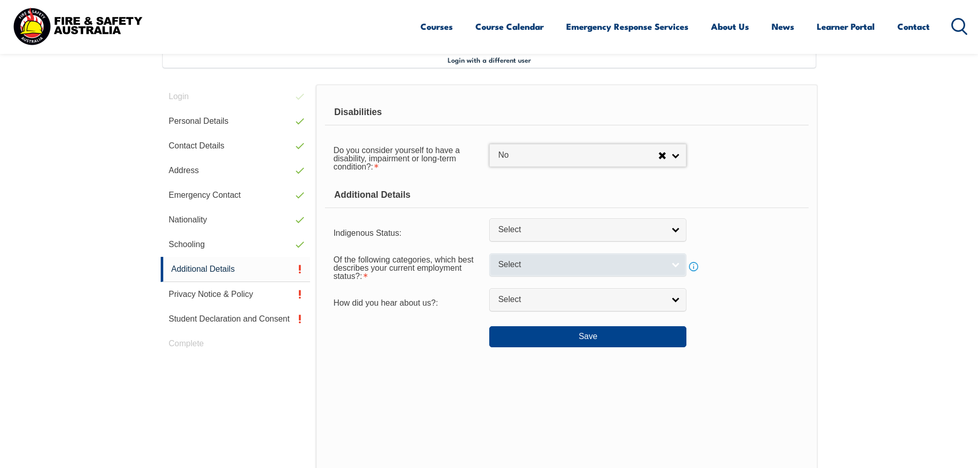
click at [555, 269] on span "Select" at bounding box center [581, 264] width 166 height 11
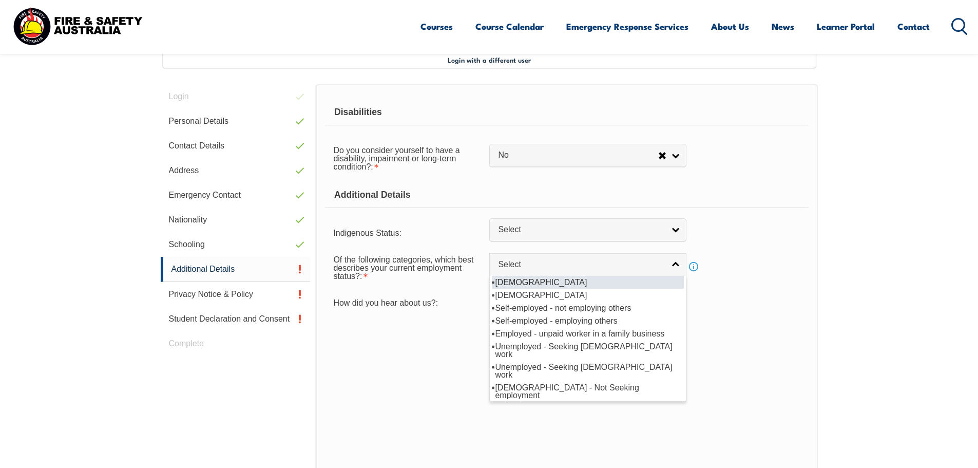
click at [552, 280] on li "[DEMOGRAPHIC_DATA]" at bounding box center [588, 282] width 192 height 13
select select "1"
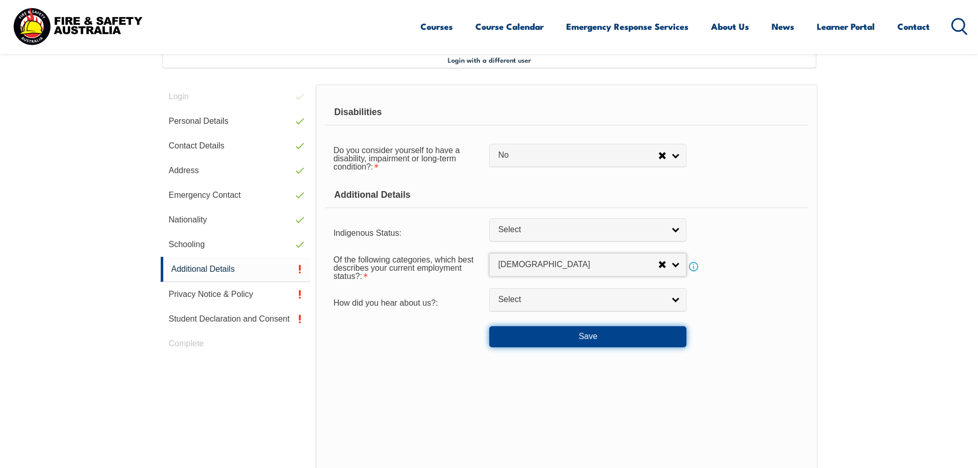
click at [596, 340] on button "Save" at bounding box center [588, 336] width 197 height 21
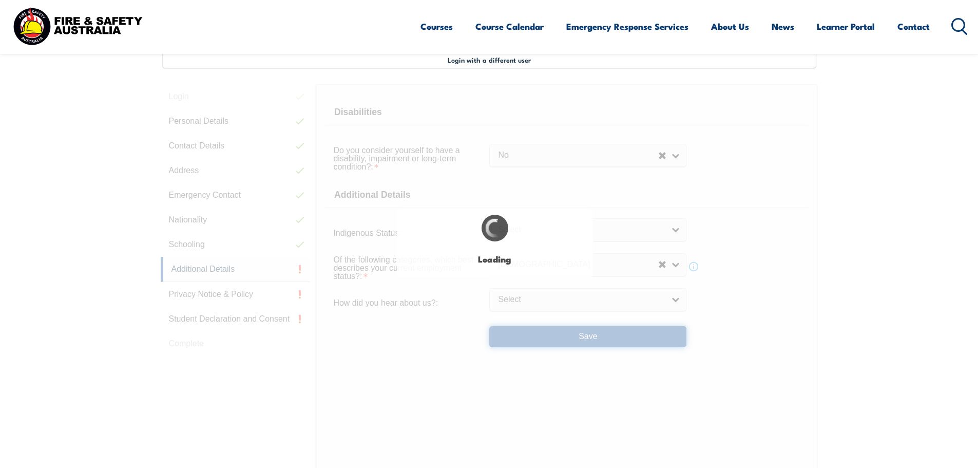
select select "false"
select select
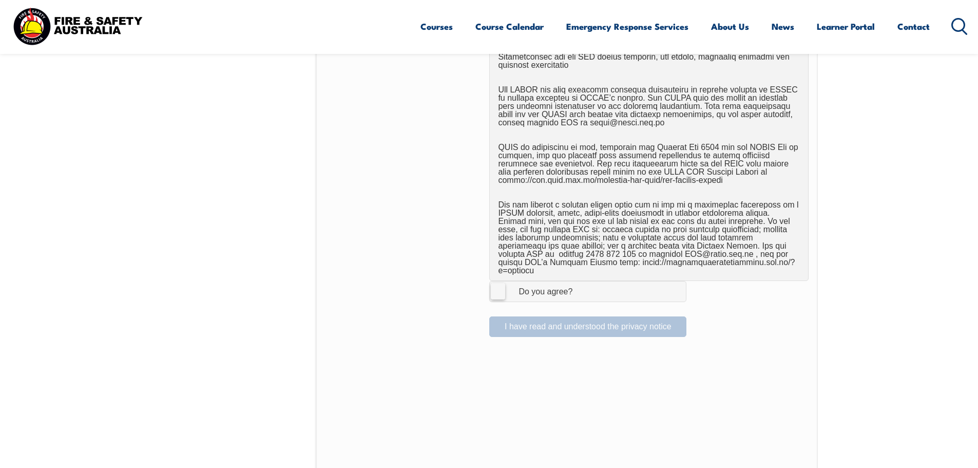
scroll to position [588, 0]
click at [500, 287] on label "I Agree Do you agree?" at bounding box center [588, 290] width 197 height 21
click at [581, 287] on input "I Agree Do you agree?" at bounding box center [589, 291] width 17 height 20
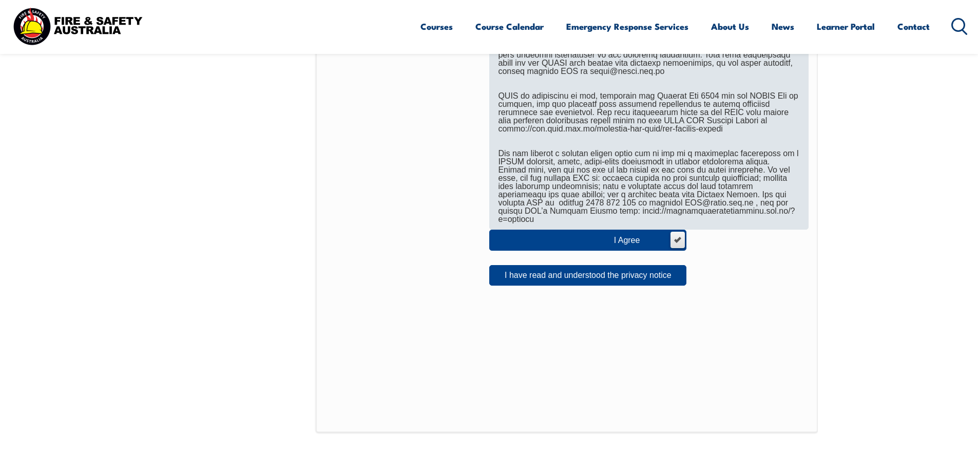
scroll to position [639, 0]
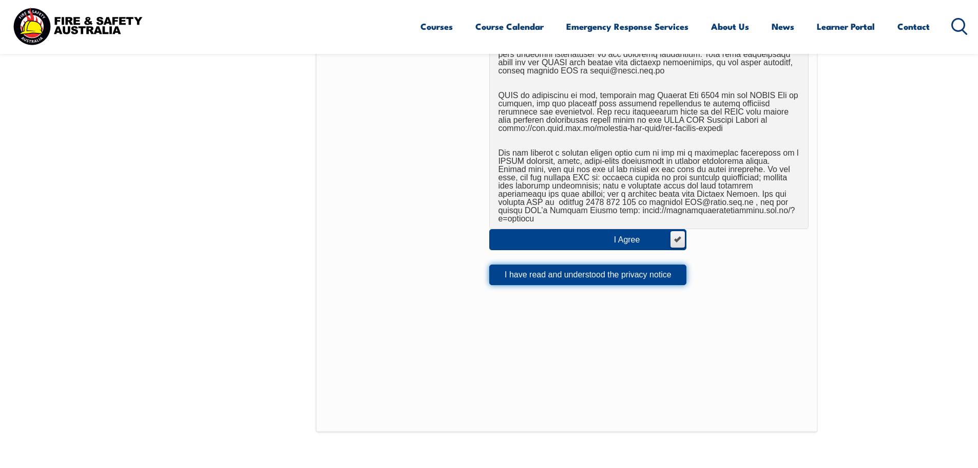
click at [603, 265] on button "I have read and understood the privacy notice" at bounding box center [588, 275] width 197 height 21
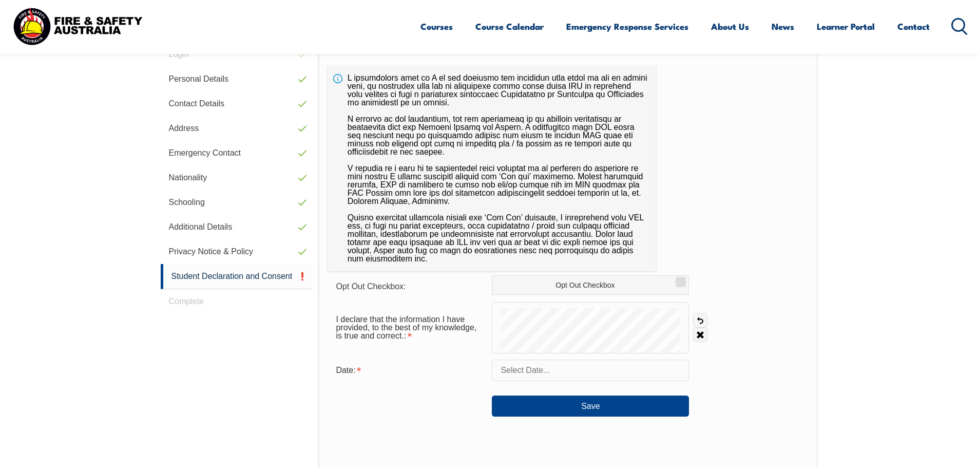
scroll to position [383, 0]
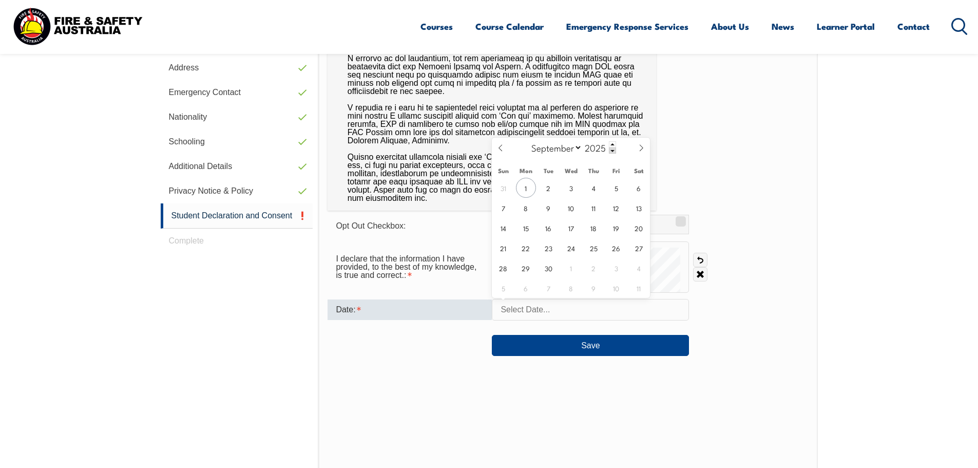
click at [542, 315] on input "text" at bounding box center [590, 310] width 197 height 22
click at [526, 191] on span "1" at bounding box center [526, 188] width 20 height 20
type input "[DATE]"
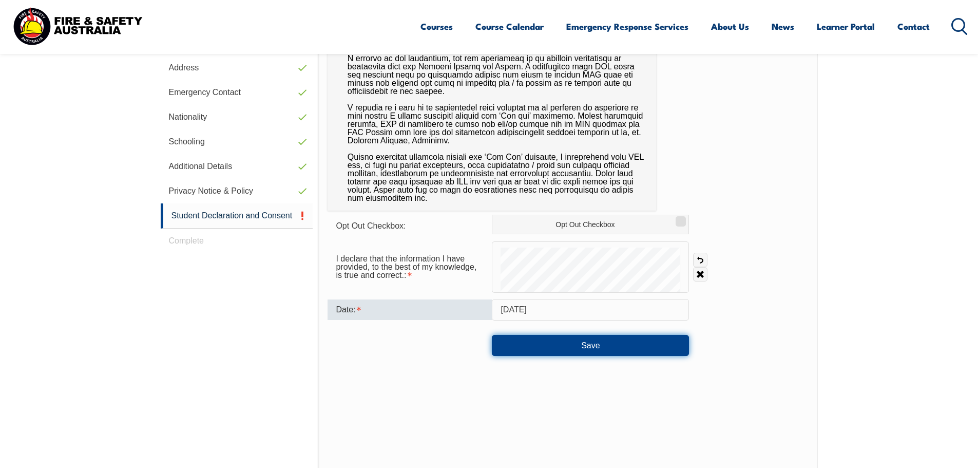
click at [615, 346] on button "Save" at bounding box center [590, 345] width 197 height 21
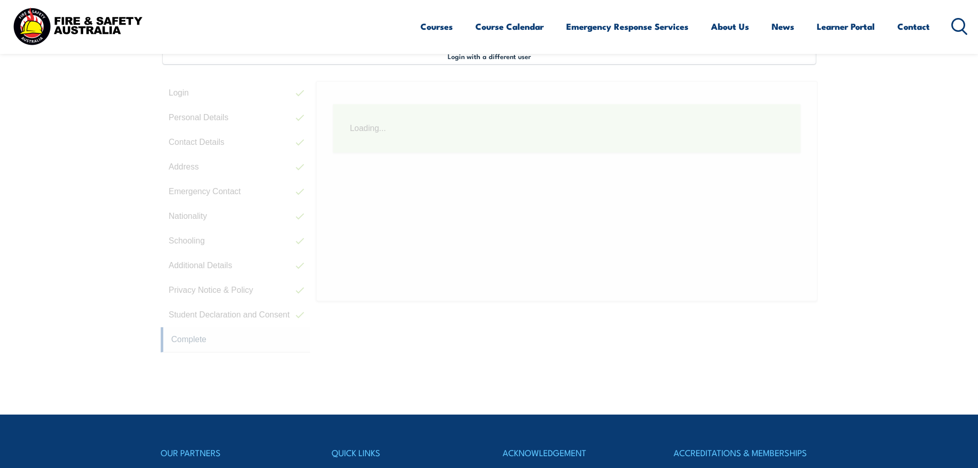
scroll to position [280, 0]
